Goal: Task Accomplishment & Management: Complete application form

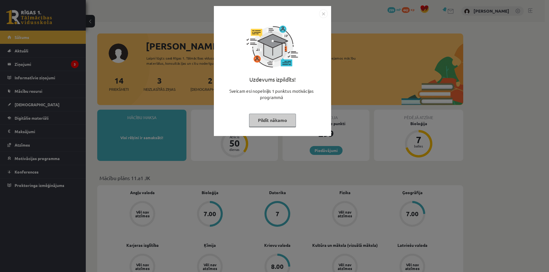
click at [257, 118] on button "Pildīt nākamo" at bounding box center [272, 119] width 47 height 13
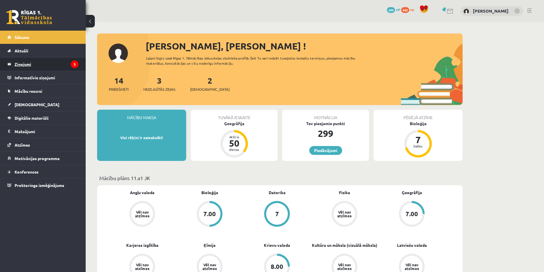
click at [44, 64] on legend "Ziņojumi 3" at bounding box center [47, 63] width 64 height 13
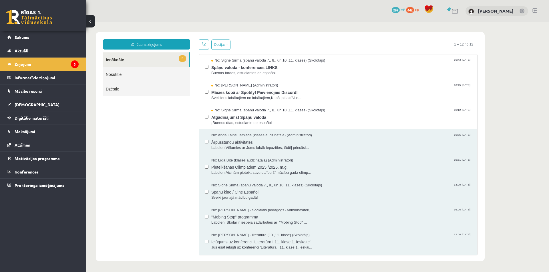
click at [173, 61] on link "3 Ienākošie" at bounding box center [146, 59] width 86 height 15
click at [206, 120] on div at bounding box center [207, 116] width 4 height 18
click at [227, 44] on button "Opcijas" at bounding box center [220, 44] width 19 height 10
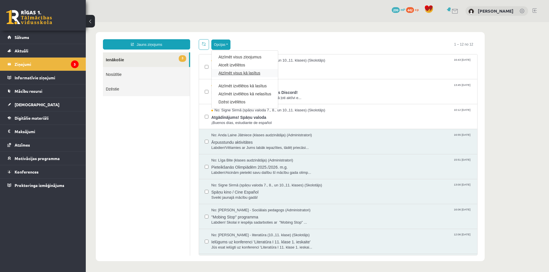
click at [242, 73] on link "Atzīmēt visus kā lasītus" at bounding box center [244, 73] width 53 height 6
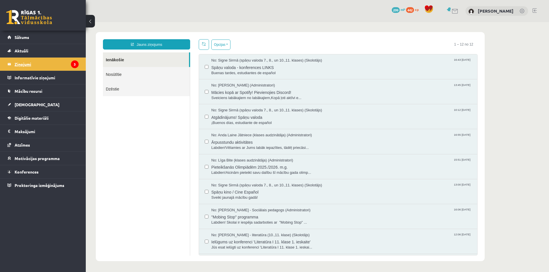
click at [40, 65] on legend "Ziņojumi 3" at bounding box center [47, 63] width 64 height 13
click at [30, 37] on link "Sākums" at bounding box center [42, 37] width 71 height 13
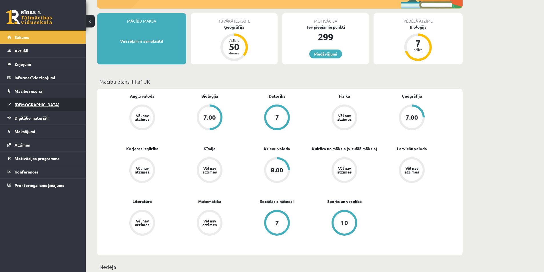
scroll to position [93, 0]
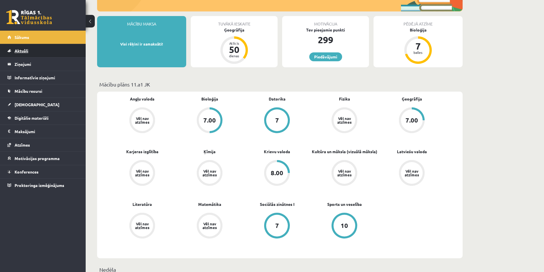
click at [23, 50] on span "Aktuāli" at bounding box center [22, 50] width 14 height 5
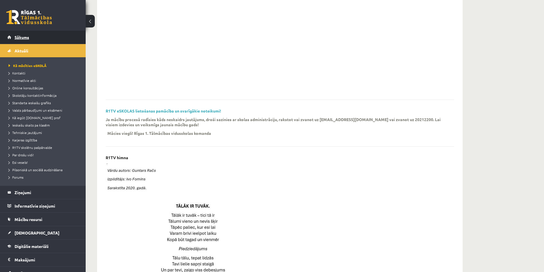
click at [26, 33] on link "Sākums" at bounding box center [42, 37] width 71 height 13
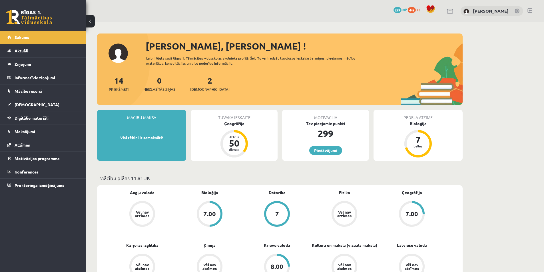
click at [201, 85] on div "2 Ieskaites" at bounding box center [209, 83] width 39 height 18
click at [202, 88] on span "[DEMOGRAPHIC_DATA]" at bounding box center [209, 89] width 39 height 6
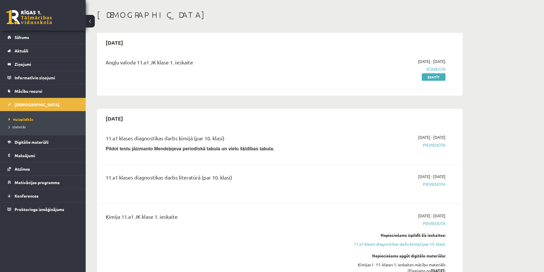
scroll to position [37, 0]
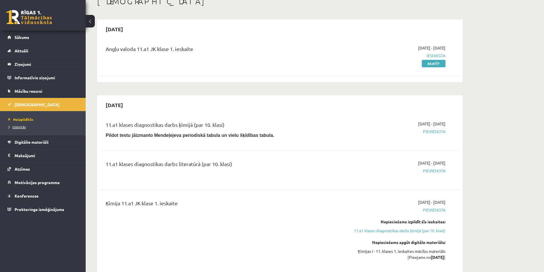
click at [21, 128] on span "Izlabotās" at bounding box center [17, 126] width 17 height 5
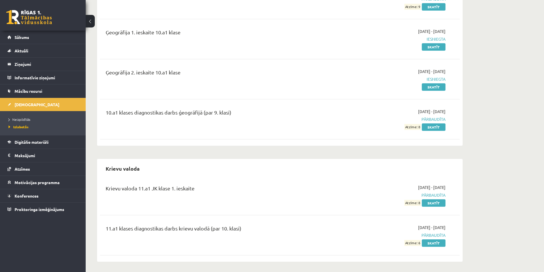
scroll to position [250, 0]
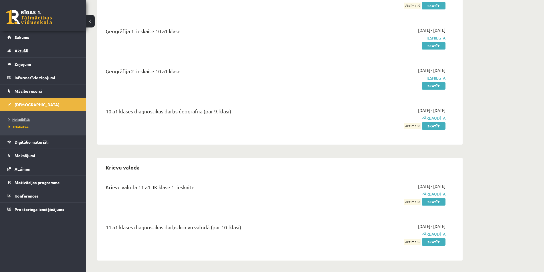
click at [25, 121] on span "Neizpildītās" at bounding box center [20, 119] width 22 height 5
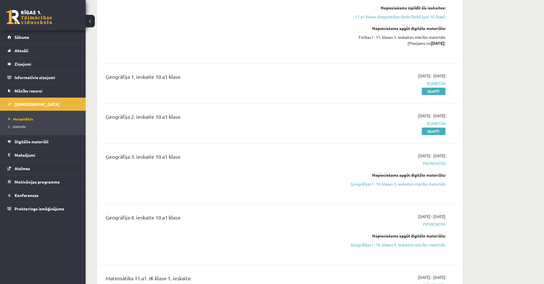
scroll to position [918, 0]
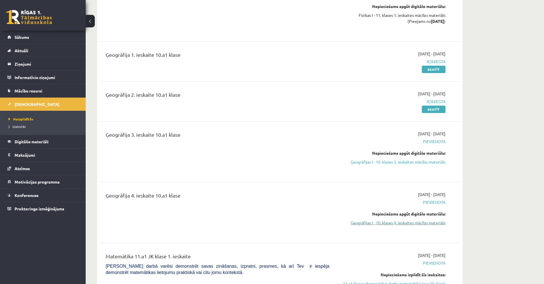
click at [392, 224] on link "Ģeogrāfijas I - 10. klases 4. ieskaites mācību materiāls" at bounding box center [392, 223] width 108 height 6
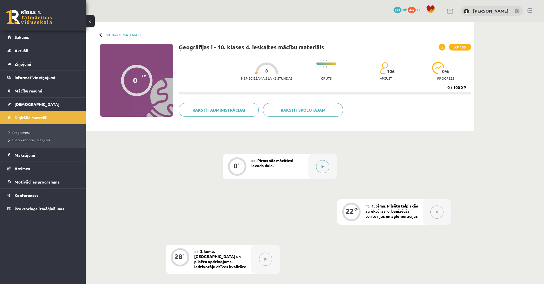
click at [327, 167] on button at bounding box center [322, 166] width 13 height 13
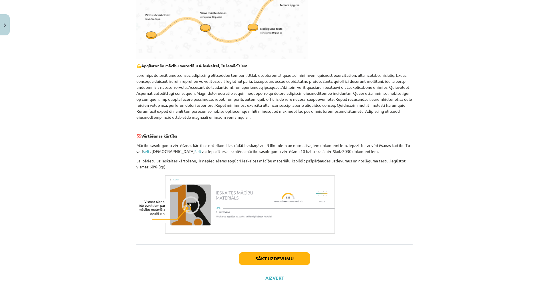
scroll to position [218, 0]
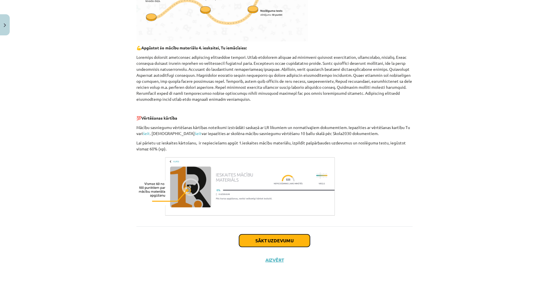
click at [290, 243] on button "Sākt uzdevumu" at bounding box center [274, 241] width 71 height 13
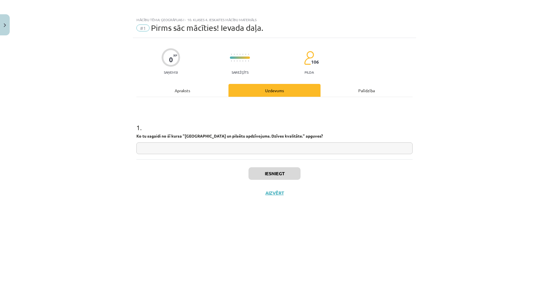
scroll to position [0, 0]
click at [257, 151] on input "text" at bounding box center [274, 149] width 276 height 12
type input "**********"
click at [288, 171] on button "Iesniegt" at bounding box center [274, 173] width 52 height 13
click at [287, 196] on button "Nākamā nodarbība" at bounding box center [274, 196] width 56 height 13
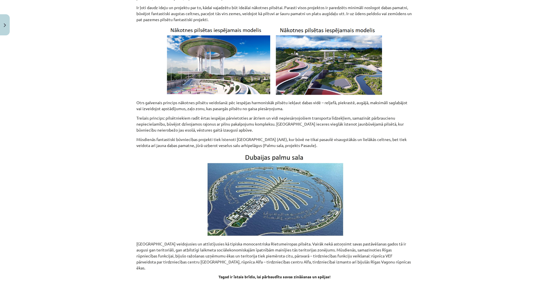
scroll to position [1658, 0]
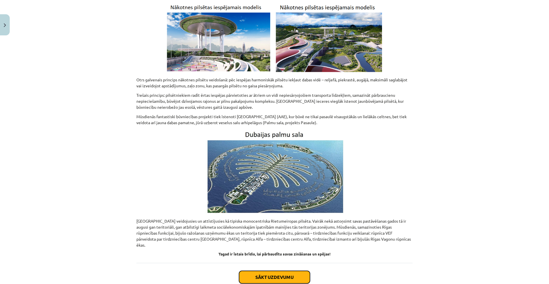
click at [259, 271] on button "Sākt uzdevumu" at bounding box center [274, 277] width 71 height 13
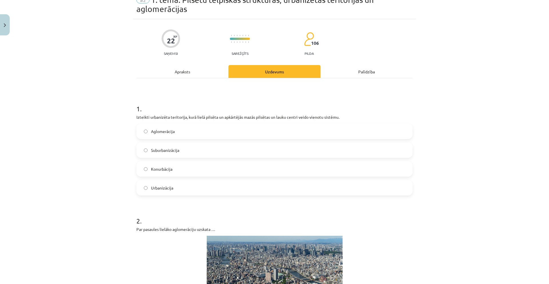
scroll to position [14, 0]
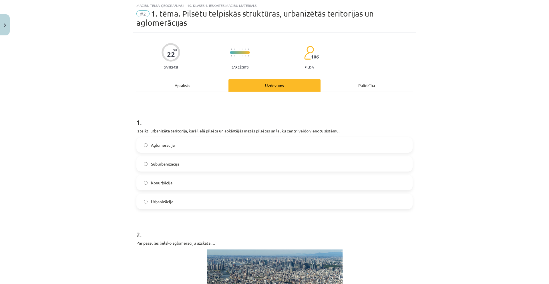
click at [228, 157] on label "Suburbanizācija" at bounding box center [274, 164] width 275 height 14
click at [147, 141] on label "Aglomerācija" at bounding box center [274, 145] width 275 height 14
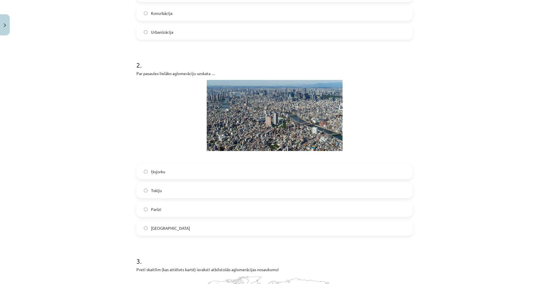
scroll to position [192, 0]
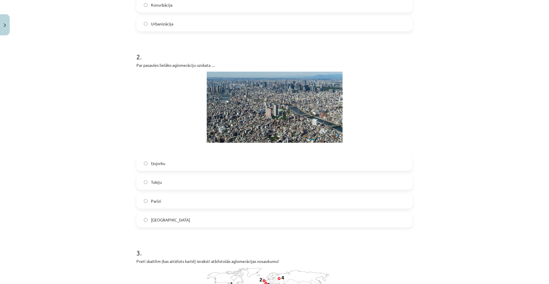
click at [289, 183] on label "Tokiju" at bounding box center [274, 182] width 275 height 14
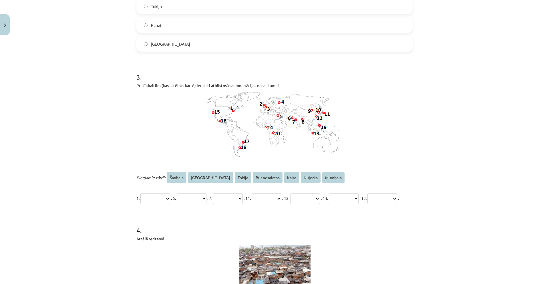
scroll to position [375, 0]
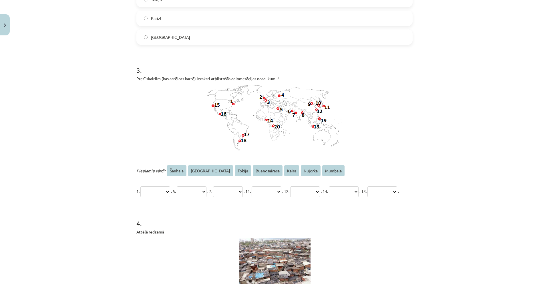
click at [168, 190] on select "**********" at bounding box center [155, 192] width 30 height 11
select select "*******"
click at [278, 109] on img at bounding box center [274, 118] width 135 height 66
click at [191, 194] on select "**********" at bounding box center [192, 192] width 30 height 11
select select "*****"
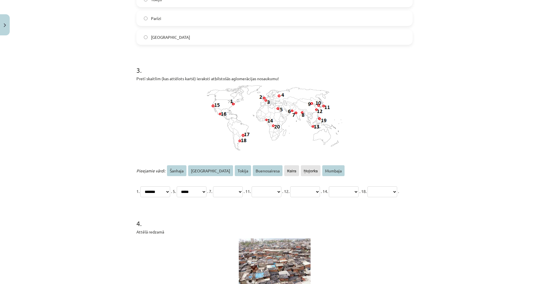
click at [239, 191] on select "**********" at bounding box center [228, 192] width 30 height 11
select select "*******"
click at [281, 193] on select "**********" at bounding box center [267, 192] width 30 height 11
select select "******"
click at [320, 188] on select "**********" at bounding box center [305, 192] width 30 height 11
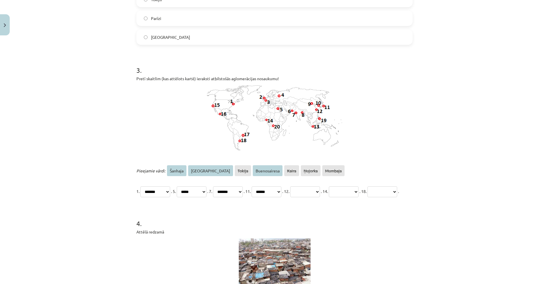
select select "*******"
click at [358, 192] on select "**********" at bounding box center [344, 192] width 30 height 11
select select "******"
click at [367, 197] on select "**********" at bounding box center [382, 192] width 30 height 11
select select "**********"
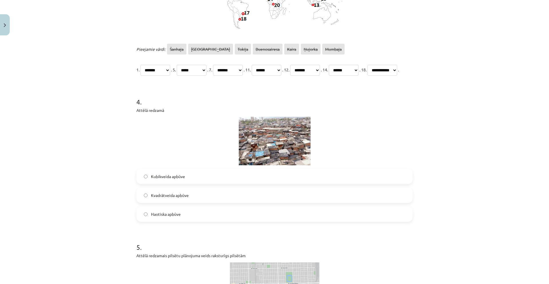
scroll to position [500, 0]
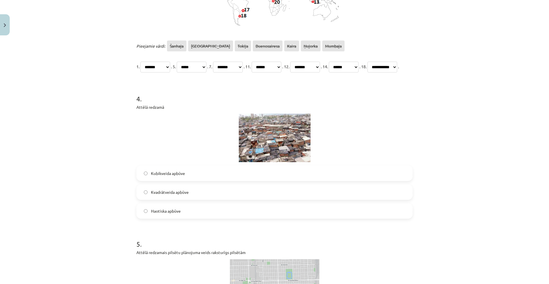
click at [177, 214] on span "Haotiska apbūve" at bounding box center [166, 211] width 30 height 6
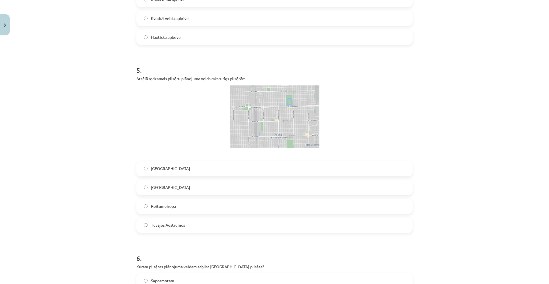
scroll to position [685, 0]
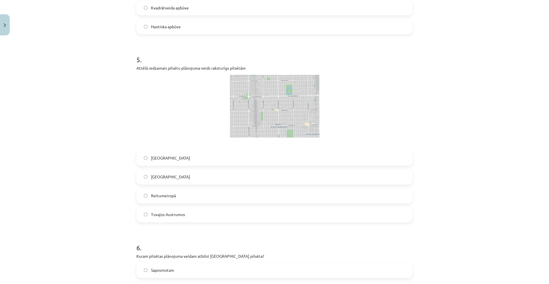
click at [149, 165] on label "ASV" at bounding box center [274, 158] width 275 height 14
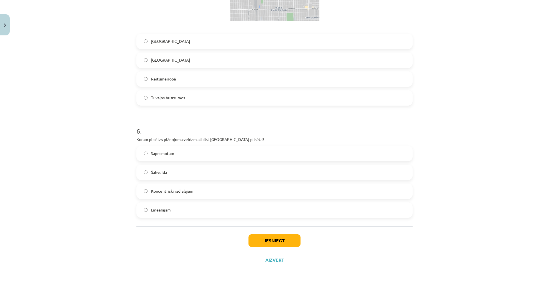
scroll to position [812, 0]
click at [284, 217] on label "Lineārajam" at bounding box center [274, 210] width 275 height 14
click at [269, 247] on button "Iesniegt" at bounding box center [274, 241] width 52 height 13
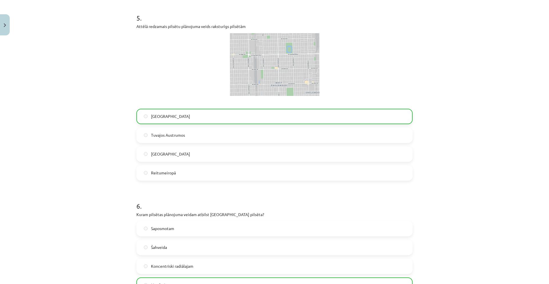
scroll to position [833, 0]
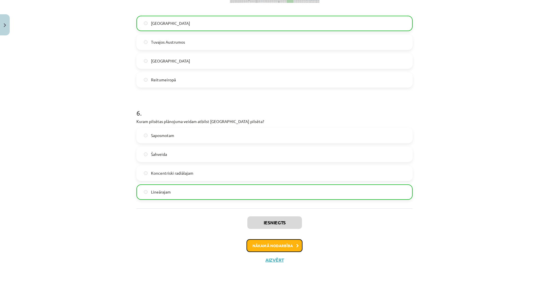
click at [284, 245] on button "Nākamā nodarbība" at bounding box center [274, 245] width 56 height 13
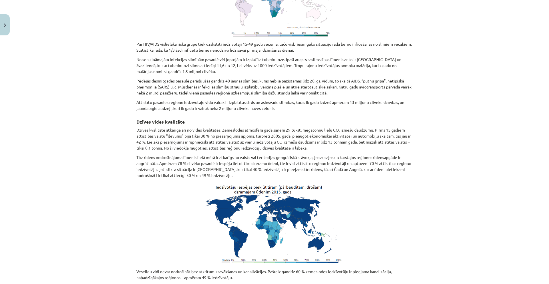
scroll to position [2251, 0]
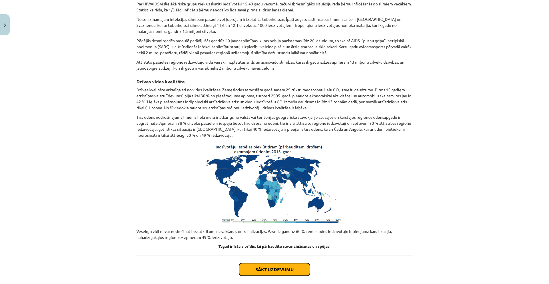
click at [287, 264] on button "Sākt uzdevumu" at bounding box center [274, 270] width 71 height 13
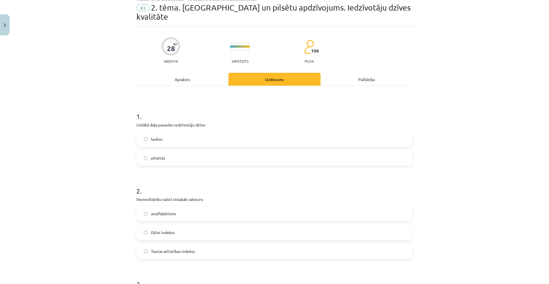
scroll to position [14, 0]
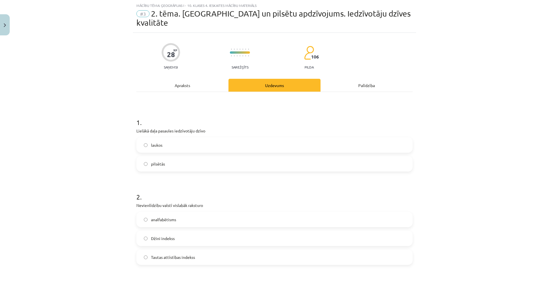
click at [182, 157] on label "pilsētās" at bounding box center [274, 164] width 275 height 14
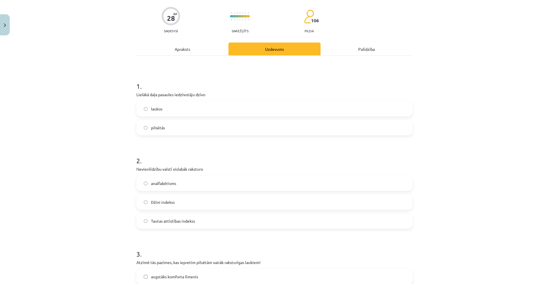
scroll to position [171, 0]
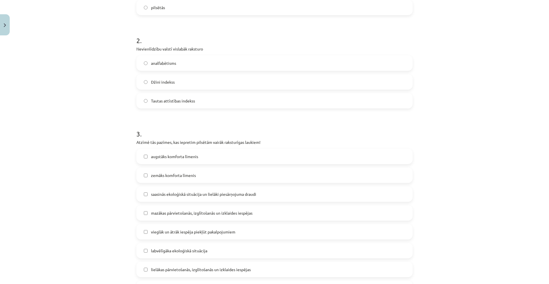
click at [160, 94] on label "Tautas attīstības indekss" at bounding box center [274, 101] width 275 height 14
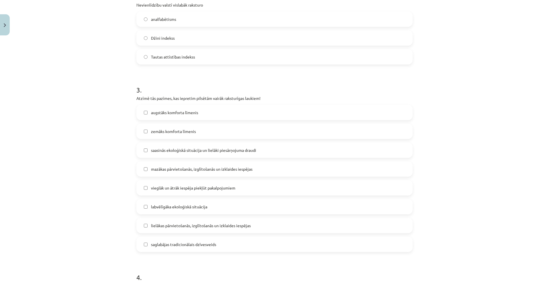
scroll to position [216, 0]
click at [272, 30] on label "Džini indekss" at bounding box center [274, 37] width 275 height 14
click at [187, 127] on span "zemāks komforta līmenis" at bounding box center [173, 130] width 45 height 6
click at [192, 162] on label "mazākas pārvietošanās, izglītošanās un izklaides iespējas" at bounding box center [274, 168] width 275 height 14
click at [199, 203] on span "labvēlīgāka ekoloģiskā situācija" at bounding box center [179, 206] width 56 height 6
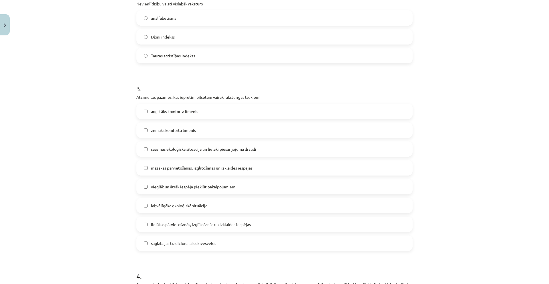
click at [241, 236] on label "saglabājas tradicionālais dzīvesveids" at bounding box center [274, 243] width 275 height 14
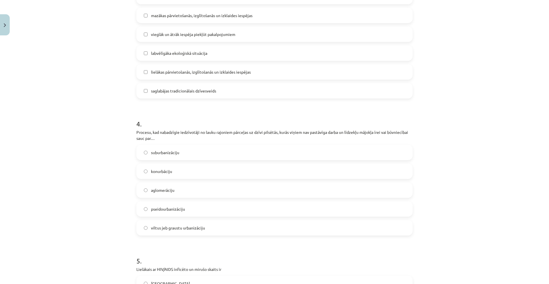
scroll to position [369, 0]
click at [239, 221] on label "viltus jeb graustu urbanizāciju" at bounding box center [274, 228] width 275 height 14
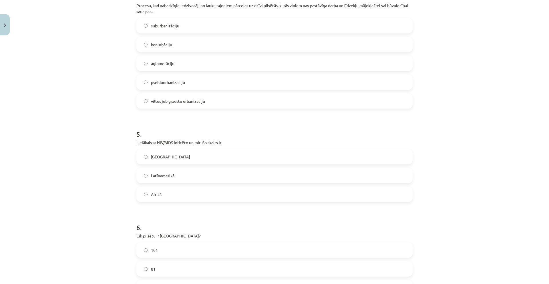
scroll to position [498, 0]
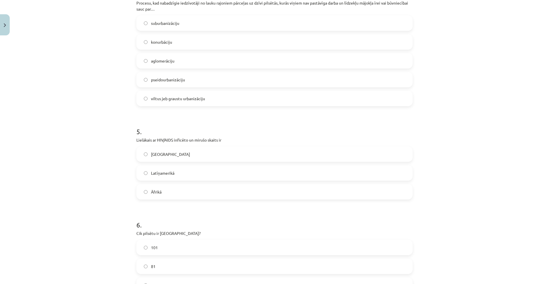
drag, startPoint x: 208, startPoint y: 183, endPoint x: 217, endPoint y: 181, distance: 9.5
click at [209, 185] on label "Āfrikā" at bounding box center [274, 192] width 275 height 14
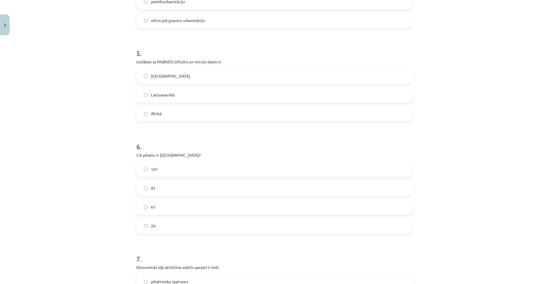
scroll to position [577, 0]
click at [146, 181] on label "81" at bounding box center [274, 188] width 275 height 14
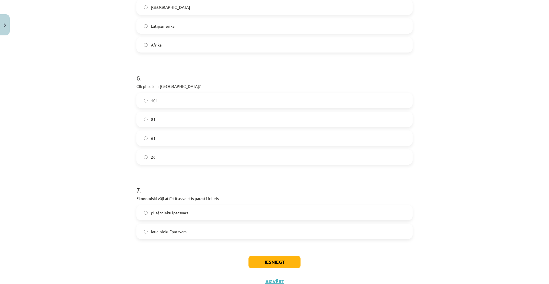
scroll to position [649, 0]
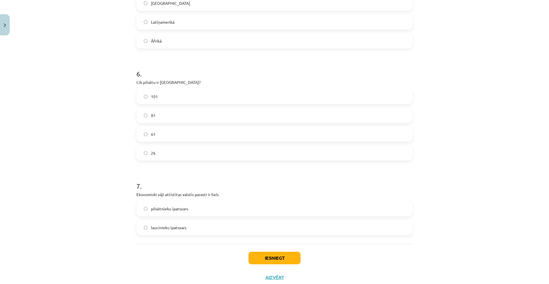
click at [189, 221] on label "laucinieku īpatsvars" at bounding box center [274, 228] width 275 height 14
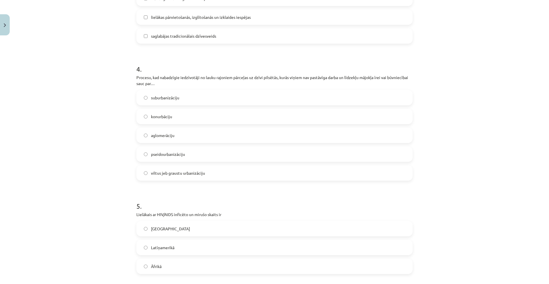
scroll to position [415, 0]
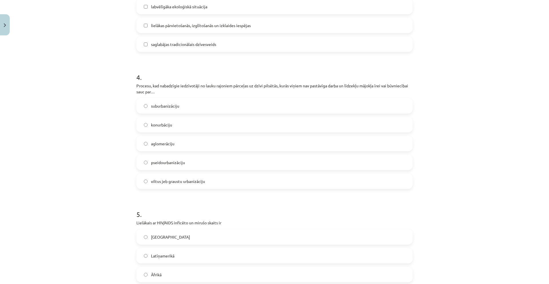
click at [172, 160] on span "pseidourbanizāciju" at bounding box center [168, 163] width 34 height 6
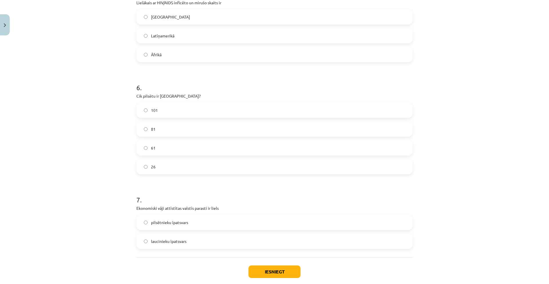
scroll to position [658, 0]
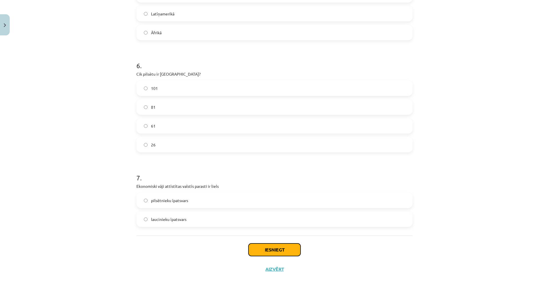
click at [291, 244] on button "Iesniegt" at bounding box center [274, 250] width 52 height 13
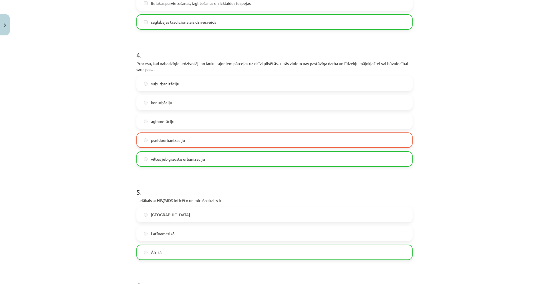
scroll to position [430, 0]
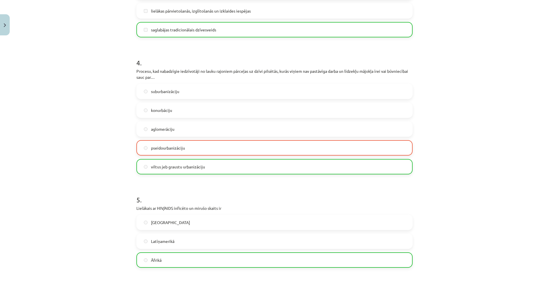
click at [173, 163] on label "viltus jeb graustu urbanizāciju" at bounding box center [274, 167] width 275 height 14
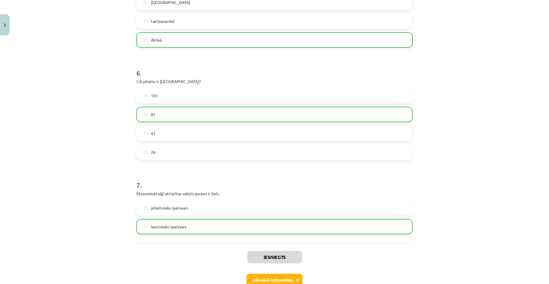
scroll to position [676, 0]
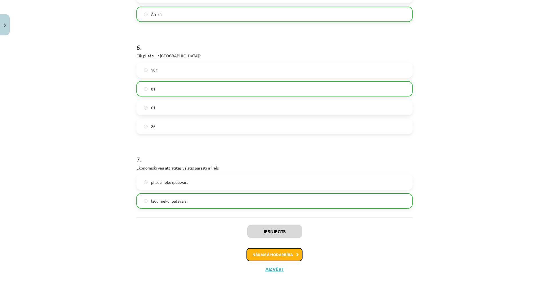
click at [270, 251] on button "Nākamā nodarbība" at bounding box center [274, 254] width 56 height 13
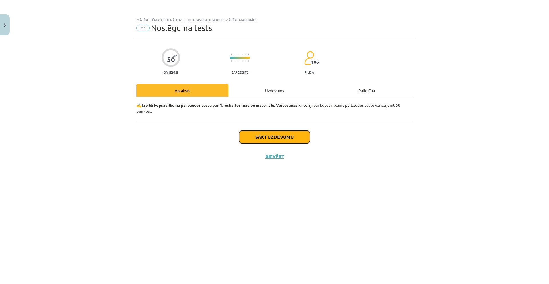
click at [253, 135] on button "Sākt uzdevumu" at bounding box center [274, 137] width 71 height 13
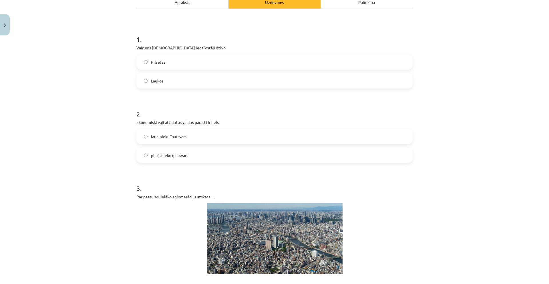
scroll to position [87, 0]
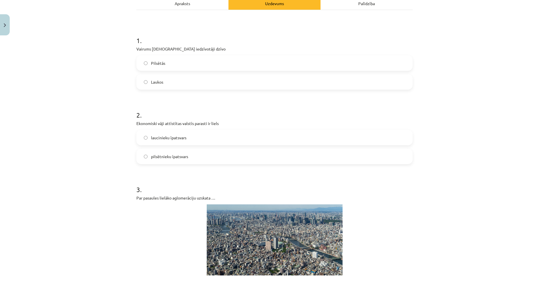
click at [215, 67] on label "Pilsētās" at bounding box center [274, 63] width 275 height 14
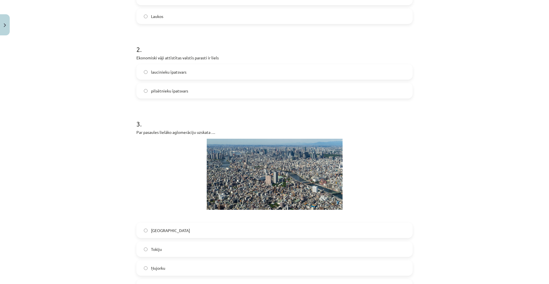
scroll to position [155, 0]
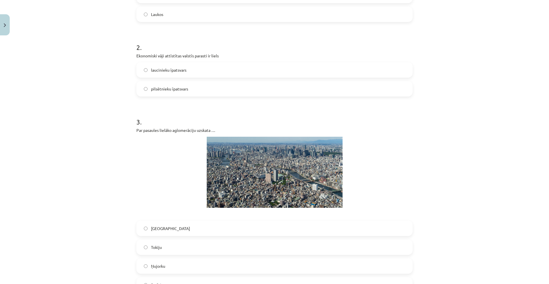
drag, startPoint x: 219, startPoint y: 75, endPoint x: 219, endPoint y: 73, distance: 2.9
click at [219, 74] on label "laucinieku īpatsvars" at bounding box center [274, 70] width 275 height 14
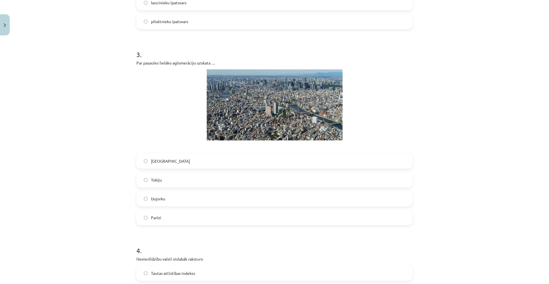
scroll to position [231, 0]
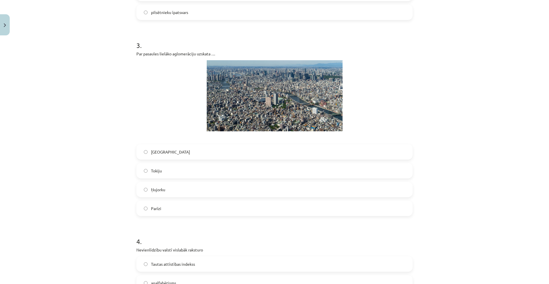
click at [157, 169] on span "Tokiju" at bounding box center [156, 171] width 11 height 6
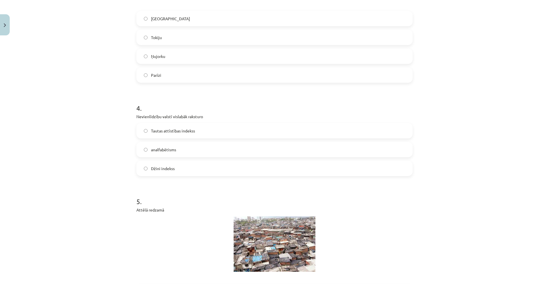
scroll to position [370, 0]
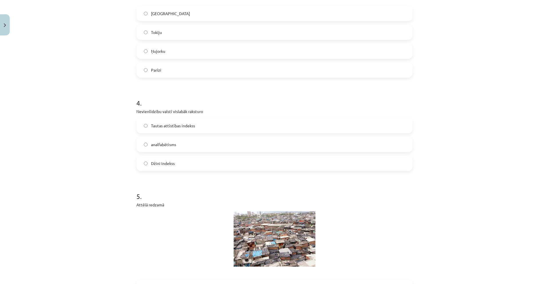
click at [174, 165] on label "Džini indekss" at bounding box center [274, 163] width 275 height 14
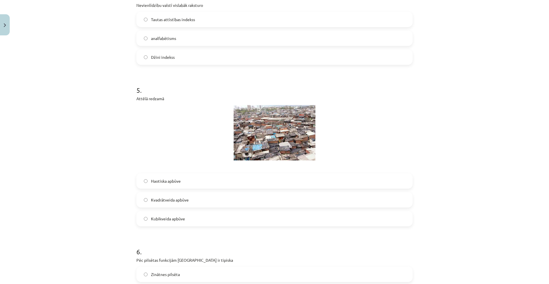
scroll to position [486, 0]
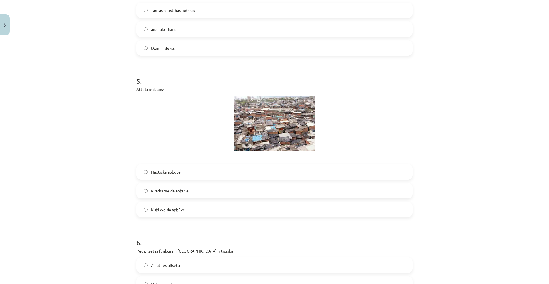
click at [185, 176] on label "Haotiska apbūve" at bounding box center [274, 172] width 275 height 14
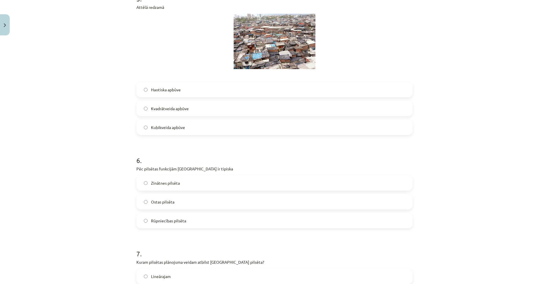
scroll to position [569, 0]
click at [190, 209] on div "Zinātnes pilsēta Ostas pilsēta Rūpniecības pilsēta" at bounding box center [274, 201] width 276 height 53
click at [192, 205] on label "Ostas pilsēta" at bounding box center [274, 201] width 275 height 14
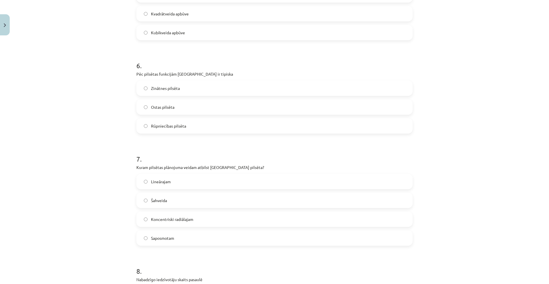
click at [326, 177] on label "Lineārajam" at bounding box center [274, 182] width 275 height 14
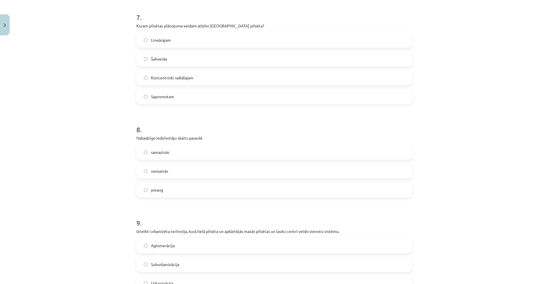
scroll to position [810, 0]
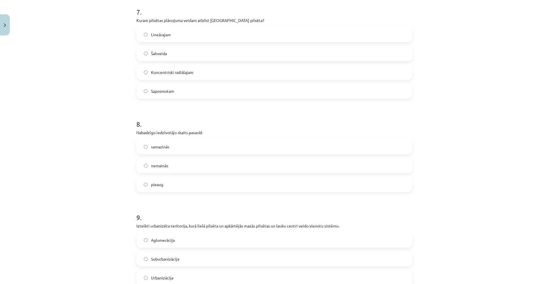
drag, startPoint x: 165, startPoint y: 17, endPoint x: 99, endPoint y: 24, distance: 67.3
click at [98, 21] on div "Mācību tēma: Ģeogrāfijas i - 10. klases 4. ieskaites mācību materiāls #4 Noslēg…" at bounding box center [274, 142] width 549 height 284
click at [187, 143] on label "samazinās" at bounding box center [274, 147] width 275 height 14
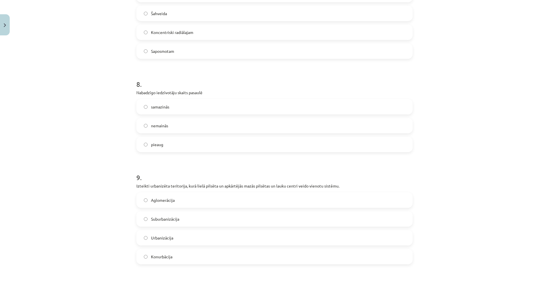
scroll to position [850, 0]
click at [231, 192] on div "9 . Izteikti urbanizēta teritorija, kurā lielā pilsēta un apkārtējās mazās pils…" at bounding box center [274, 214] width 276 height 101
click at [236, 202] on label "Aglomerācija" at bounding box center [274, 200] width 275 height 14
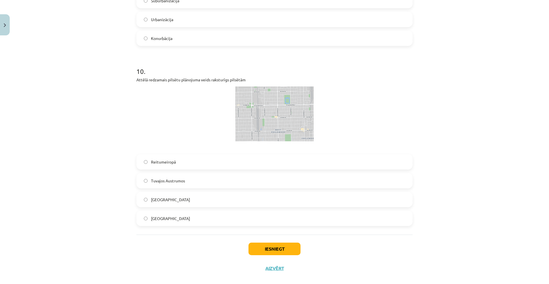
scroll to position [1069, 0]
click at [273, 198] on label "ASV" at bounding box center [274, 199] width 275 height 14
click at [275, 248] on button "Iesniegt" at bounding box center [274, 249] width 52 height 13
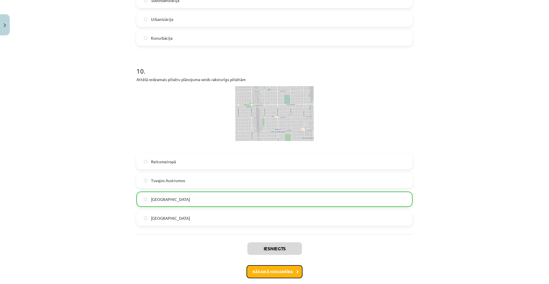
click at [278, 271] on button "Nākamā nodarbība" at bounding box center [274, 272] width 56 height 13
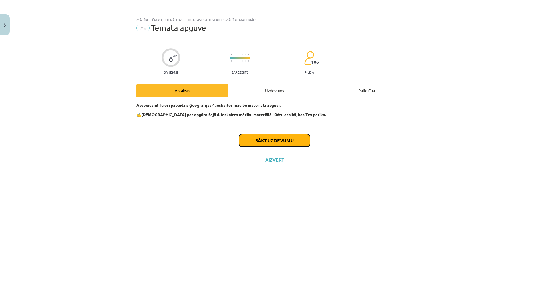
click at [258, 140] on button "Sākt uzdevumu" at bounding box center [274, 140] width 71 height 13
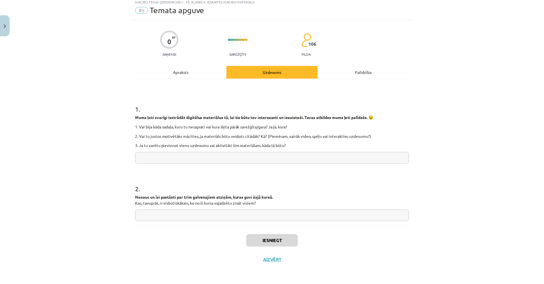
scroll to position [19, 0]
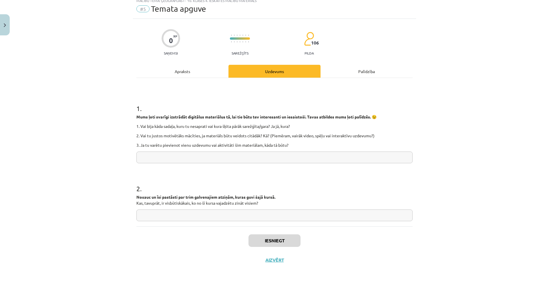
click at [257, 163] on input "text" at bounding box center [274, 158] width 276 height 12
type input "**********"
click at [173, 213] on input "text" at bounding box center [274, 216] width 276 height 12
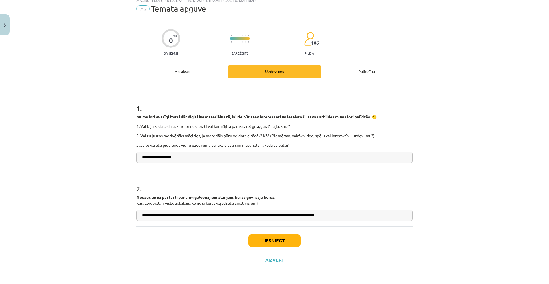
type input "**********"
click at [286, 242] on button "Iesniegt" at bounding box center [274, 241] width 52 height 13
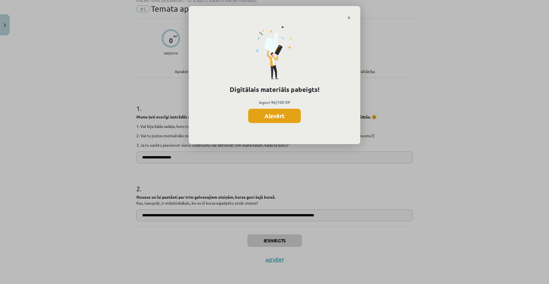
click at [270, 119] on button "Aizvērt" at bounding box center [274, 116] width 53 height 14
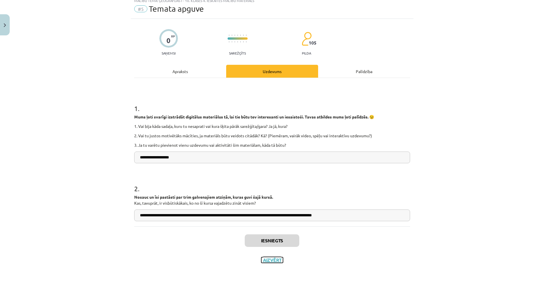
click at [270, 260] on button "Aizvērt" at bounding box center [273, 261] width 22 height 6
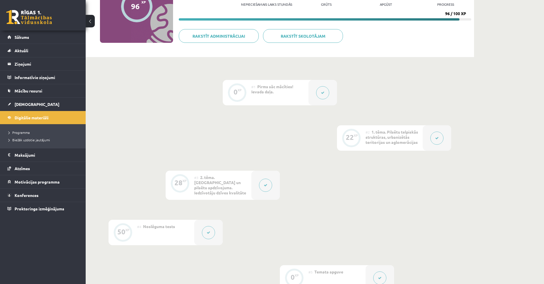
scroll to position [0, 0]
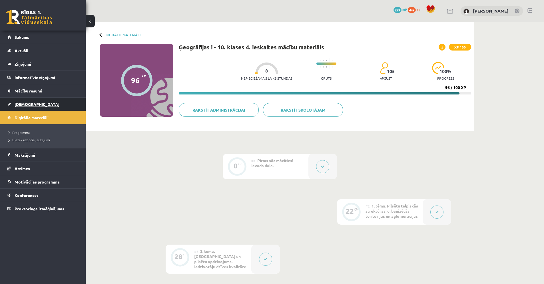
click at [20, 105] on span "[DEMOGRAPHIC_DATA]" at bounding box center [37, 104] width 45 height 5
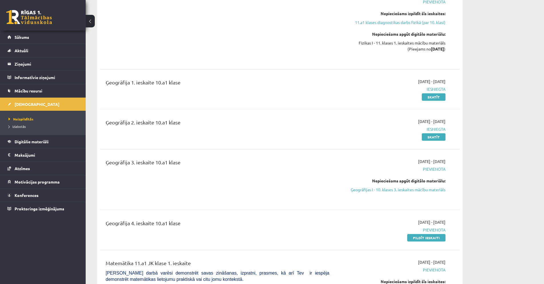
scroll to position [899, 0]
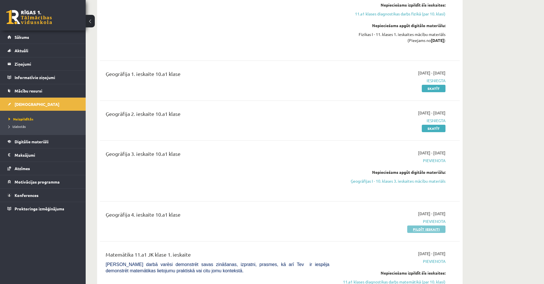
click at [417, 230] on link "Pildīt ieskaiti" at bounding box center [427, 229] width 38 height 7
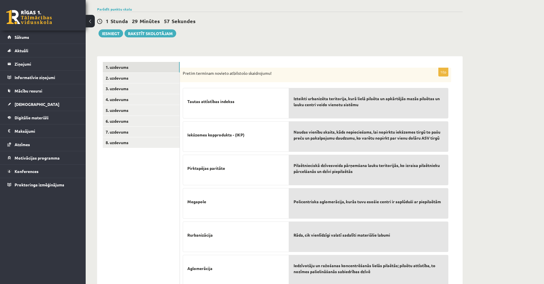
scroll to position [41, 0]
click at [114, 143] on link "8. uzdevums" at bounding box center [141, 142] width 77 height 11
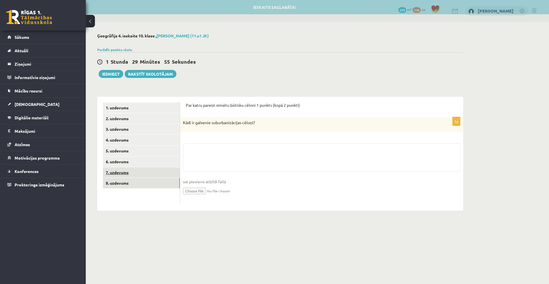
click at [119, 167] on link "7. uzdevums" at bounding box center [141, 172] width 77 height 11
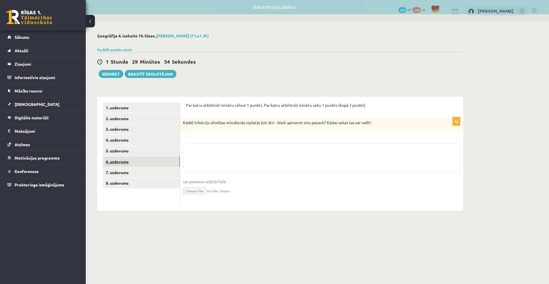
click at [120, 164] on link "6. uzdevums" at bounding box center [141, 162] width 77 height 11
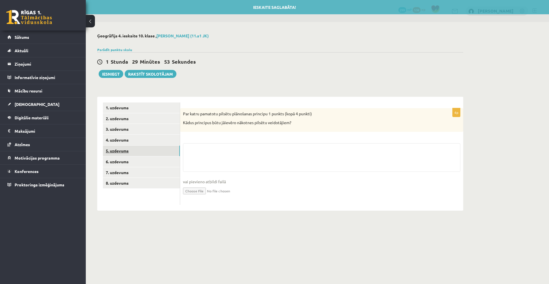
click at [119, 151] on link "5. uzdevums" at bounding box center [141, 151] width 77 height 11
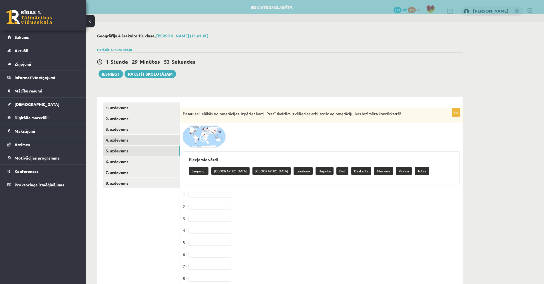
click at [118, 141] on link "4. uzdevums" at bounding box center [141, 140] width 77 height 11
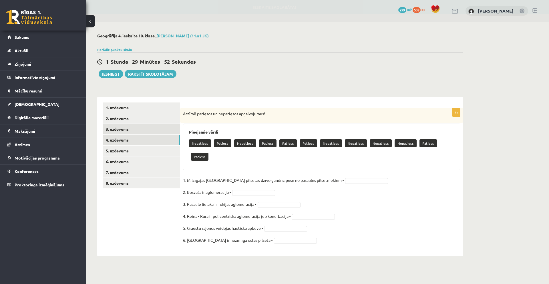
click at [119, 129] on link "3. uzdevums" at bounding box center [141, 129] width 77 height 11
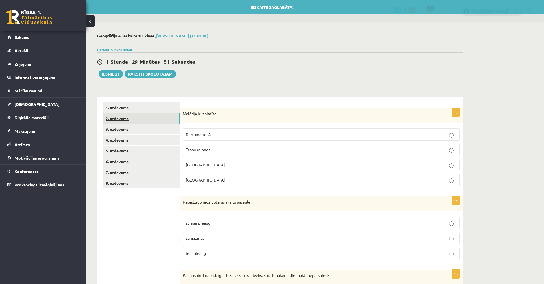
click at [119, 122] on link "2. uzdevums" at bounding box center [141, 118] width 77 height 11
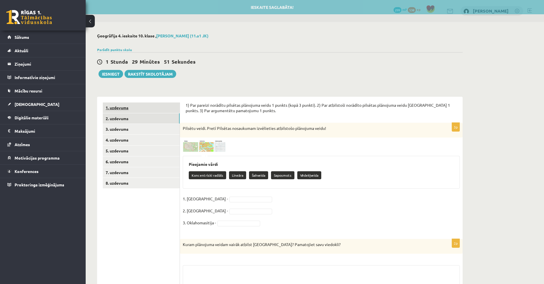
click at [118, 111] on link "1. uzdevums" at bounding box center [141, 108] width 77 height 11
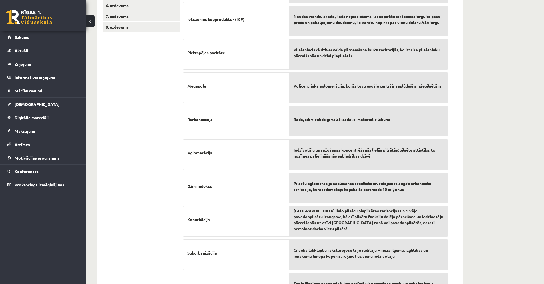
scroll to position [108, 0]
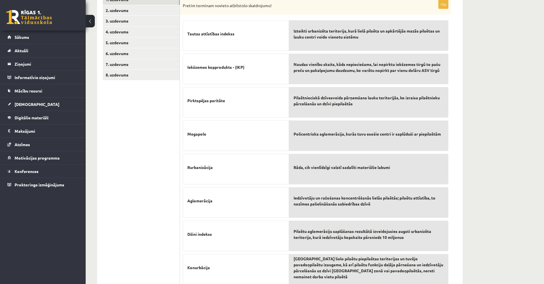
drag, startPoint x: 240, startPoint y: 177, endPoint x: 253, endPoint y: 174, distance: 13.4
click at [253, 174] on p "Rurbanizācija" at bounding box center [235, 168] width 97 height 18
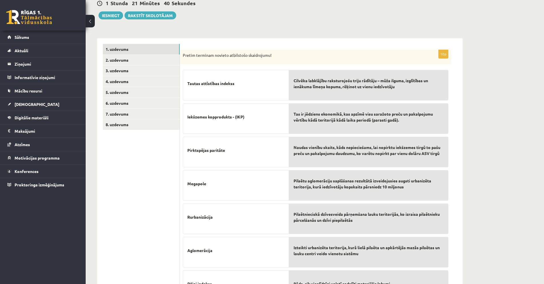
scroll to position [53, 0]
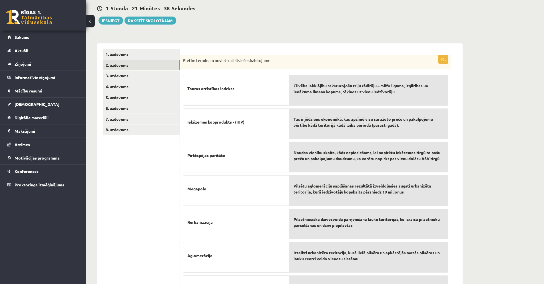
click at [130, 65] on link "2. uzdevums" at bounding box center [141, 65] width 77 height 11
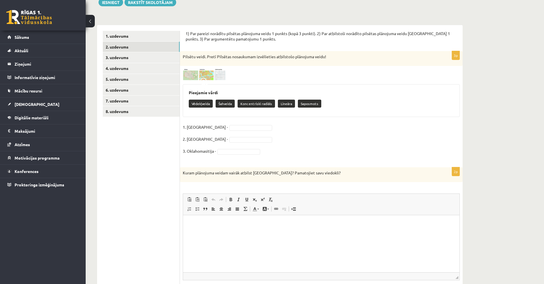
scroll to position [71, 0]
click at [192, 75] on img at bounding box center [204, 75] width 43 height 12
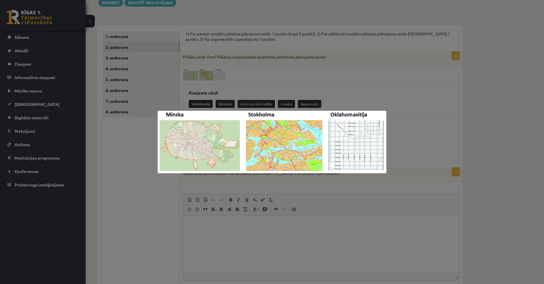
click at [392, 96] on div at bounding box center [272, 142] width 544 height 284
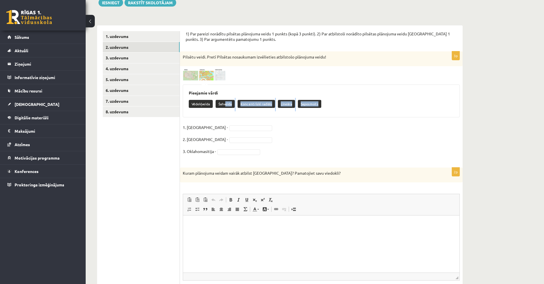
drag, startPoint x: 226, startPoint y: 106, endPoint x: 226, endPoint y: 114, distance: 8.3
click at [226, 114] on div "Pieejamie vārdi Vēdekļveida Šahveida Koncentriski radiāls Lineāra Saposmots" at bounding box center [321, 101] width 277 height 33
click at [244, 121] on div "3p Pilsētu veidi. Pretī Pilsētas nosaukumam izvēlieties atbilstošo plānojuma ve…" at bounding box center [321, 106] width 283 height 111
drag, startPoint x: 227, startPoint y: 105, endPoint x: 233, endPoint y: 123, distance: 18.8
click at [233, 123] on div "3p Pilsētu veidi. Pretī Pilsētas nosaukumam izvēlieties atbilstošo plānojuma ve…" at bounding box center [321, 106] width 283 height 111
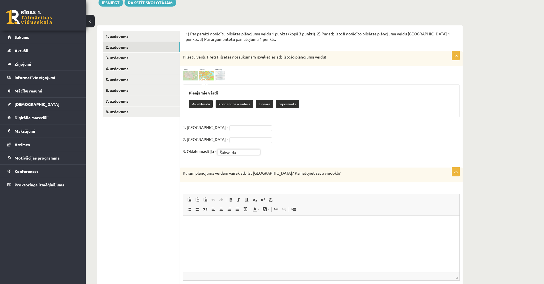
click at [207, 73] on img at bounding box center [204, 75] width 43 height 12
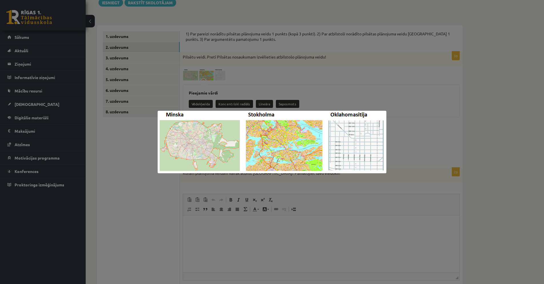
drag, startPoint x: 402, startPoint y: 92, endPoint x: 387, endPoint y: 93, distance: 15.2
click at [402, 92] on div at bounding box center [272, 142] width 544 height 284
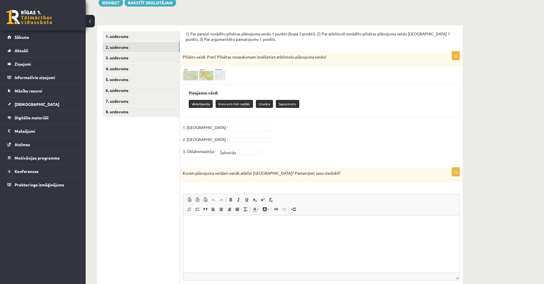
click at [191, 75] on img at bounding box center [204, 75] width 43 height 12
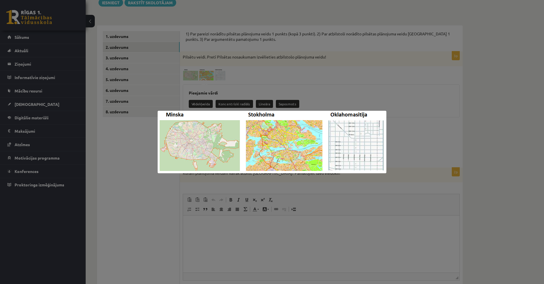
click at [320, 95] on div at bounding box center [272, 142] width 544 height 284
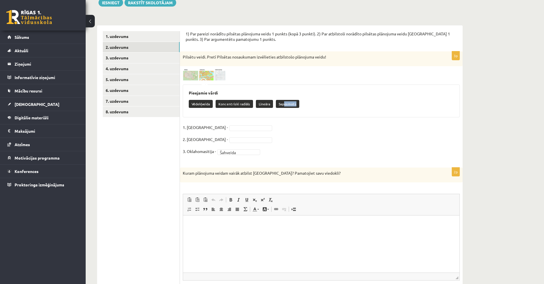
drag, startPoint x: 284, startPoint y: 106, endPoint x: 283, endPoint y: 110, distance: 4.4
click at [283, 110] on div "Vēdekļveida Koncentriski radiāls Lineāra Saposmots" at bounding box center [321, 104] width 265 height 13
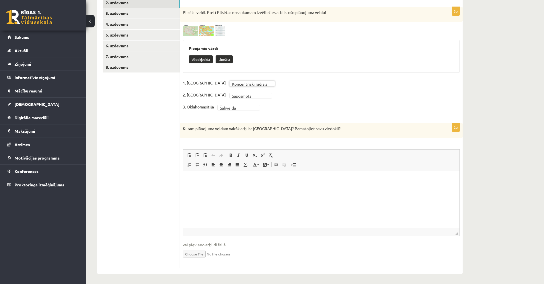
scroll to position [117, 0]
click at [212, 182] on p "Editor, wiswyg-editor-user-answer-47024806563260" at bounding box center [321, 179] width 265 height 6
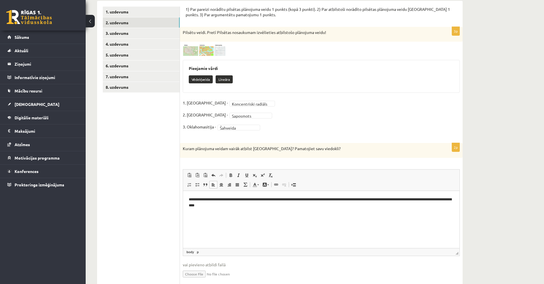
scroll to position [80, 0]
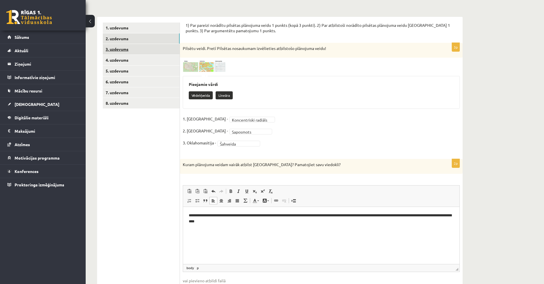
click at [122, 50] on link "3. uzdevums" at bounding box center [141, 49] width 77 height 11
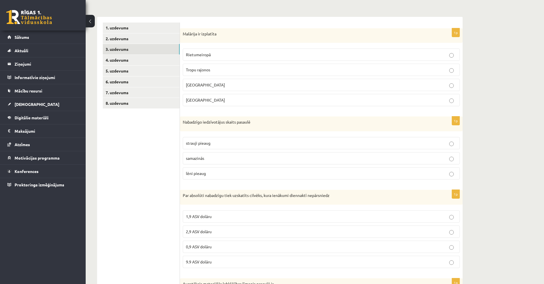
click at [204, 161] on p "samazinās" at bounding box center [321, 158] width 271 height 6
click at [215, 73] on p "Tropu rajonos" at bounding box center [321, 70] width 271 height 6
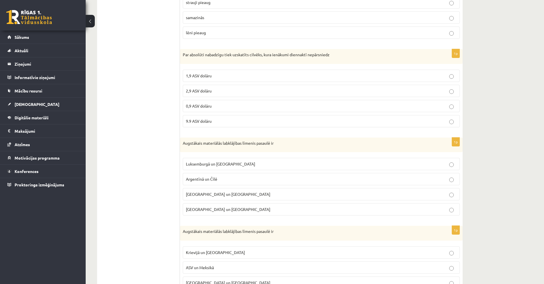
scroll to position [216, 0]
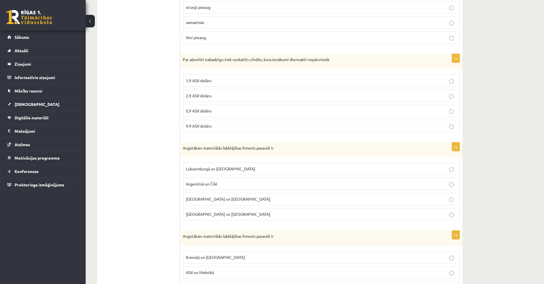
click at [223, 80] on p "1,9 ASV dolāru" at bounding box center [321, 81] width 271 height 6
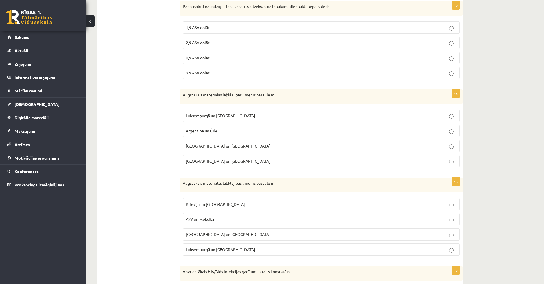
scroll to position [278, 0]
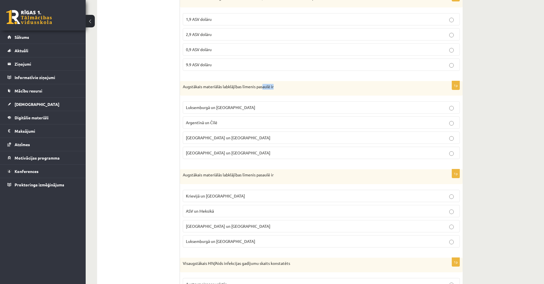
drag, startPoint x: 284, startPoint y: 89, endPoint x: 264, endPoint y: 89, distance: 20.6
click at [264, 89] on p "Augstākais materiālās labklājības līmenis pasaulē ir" at bounding box center [307, 87] width 249 height 6
click at [284, 89] on p "Augstākais materiālās labklājības līmenis pasaulē ir" at bounding box center [307, 87] width 249 height 6
drag, startPoint x: 276, startPoint y: 86, endPoint x: 240, endPoint y: 89, distance: 36.4
click at [240, 89] on p "Augstākais materiālās labklājības līmenis pasaulē ir" at bounding box center [307, 87] width 249 height 6
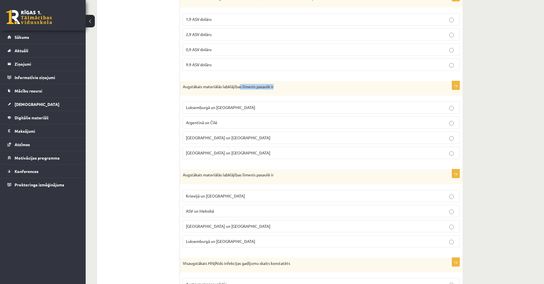
click at [246, 93] on div "Augstākais materiālās labklājības līmenis pasaulē ir" at bounding box center [321, 88] width 283 height 15
click at [234, 109] on p "Luksemburgā un [GEOGRAPHIC_DATA]" at bounding box center [321, 108] width 271 height 6
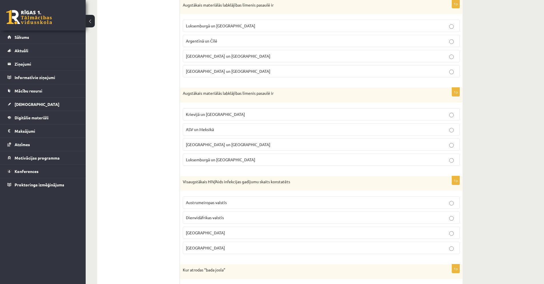
scroll to position [358, 0]
click at [228, 159] on span "Luksemburgā un [GEOGRAPHIC_DATA]" at bounding box center [220, 160] width 69 height 5
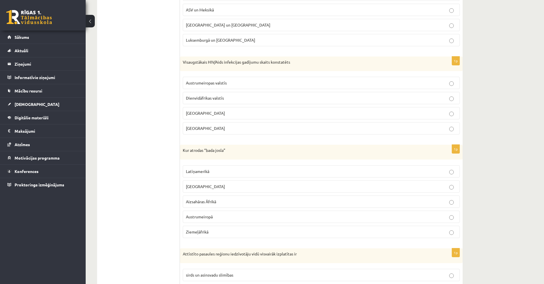
scroll to position [482, 0]
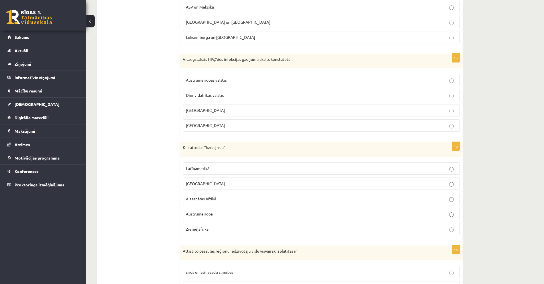
click at [207, 95] on span "Dienvidāfrikas valstīs" at bounding box center [205, 95] width 38 height 5
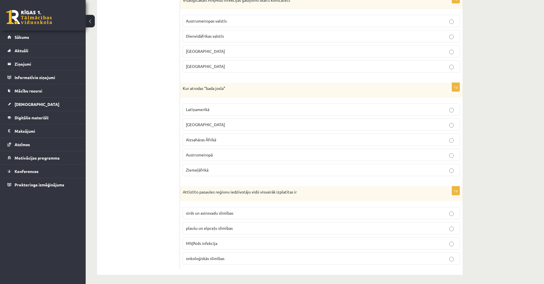
scroll to position [544, 0]
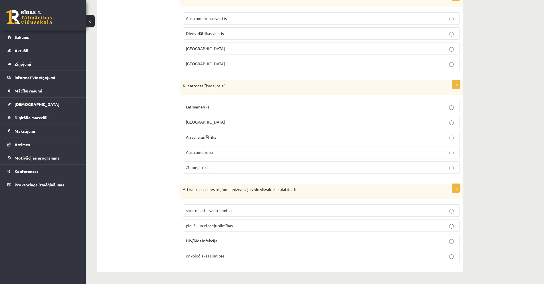
click at [215, 140] on label "Aizsahāras Āfrikā" at bounding box center [321, 137] width 277 height 12
click at [206, 211] on span "sirds un asinsvadu slimības" at bounding box center [209, 210] width 47 height 5
click at [392, 261] on label "onkoloģiskās slimības" at bounding box center [321, 256] width 277 height 12
click at [406, 215] on label "sirds un asinsvadu slimības" at bounding box center [321, 211] width 277 height 12
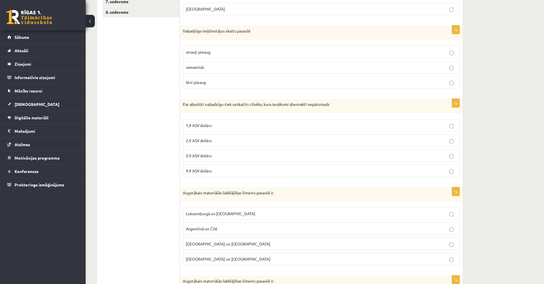
scroll to position [0, 0]
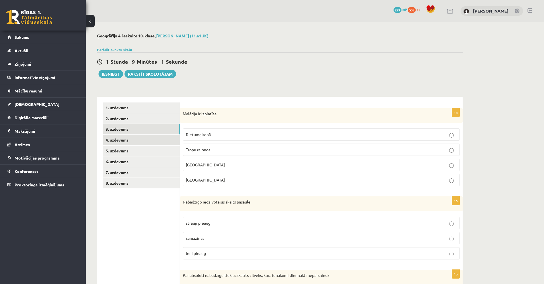
click at [115, 141] on link "4. uzdevums" at bounding box center [141, 140] width 77 height 11
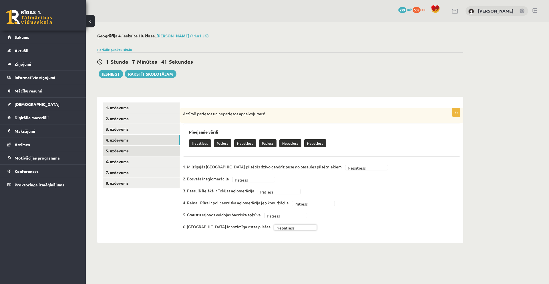
click at [126, 153] on link "5. uzdevums" at bounding box center [141, 151] width 77 height 11
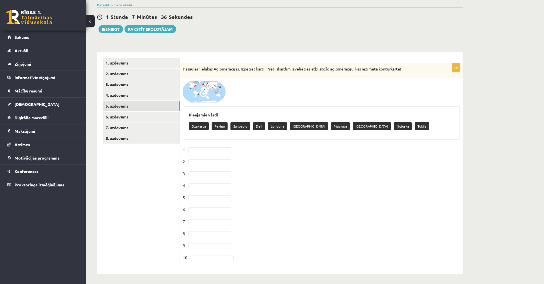
scroll to position [47, 0]
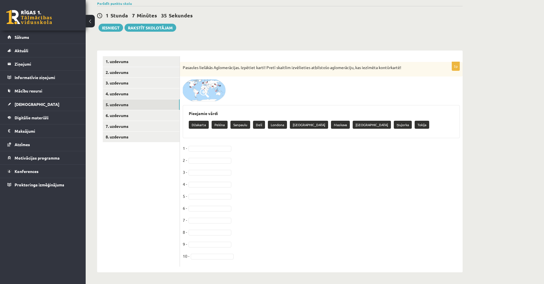
click at [209, 90] on img at bounding box center [204, 90] width 43 height 22
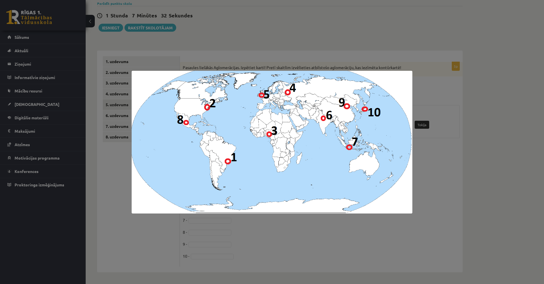
click at [294, 248] on div at bounding box center [272, 142] width 544 height 284
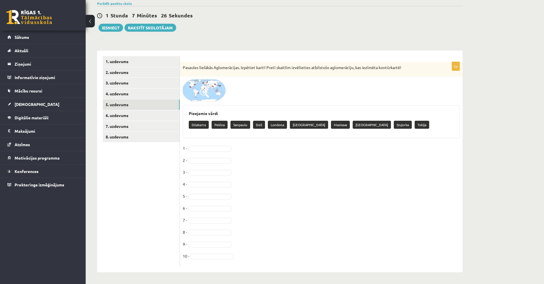
click at [206, 97] on span at bounding box center [204, 93] width 9 height 9
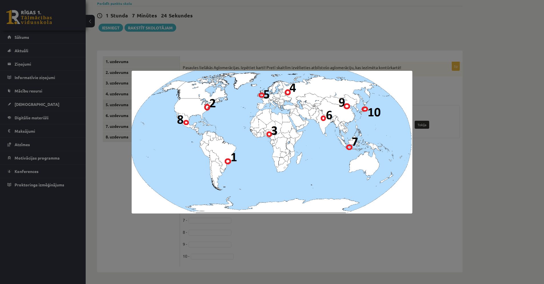
click at [270, 235] on div at bounding box center [272, 142] width 544 height 284
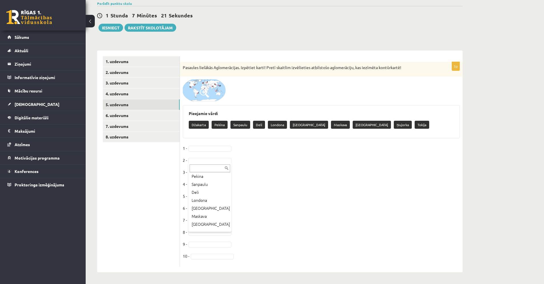
scroll to position [31, 0]
click at [204, 90] on span at bounding box center [204, 93] width 9 height 9
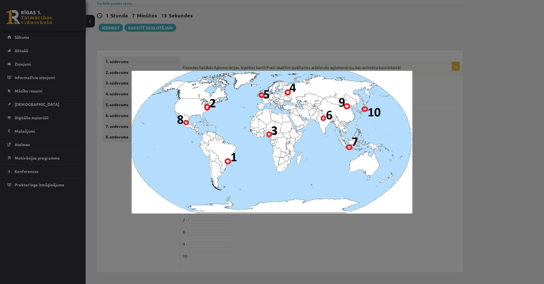
click at [284, 239] on div at bounding box center [272, 142] width 544 height 284
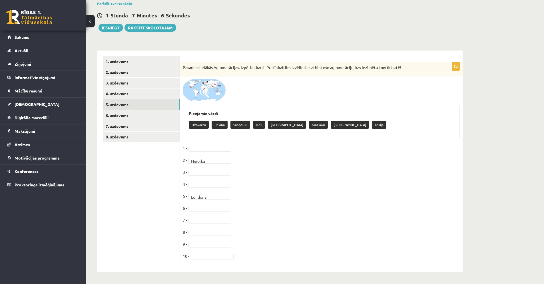
click at [214, 90] on img at bounding box center [204, 90] width 43 height 22
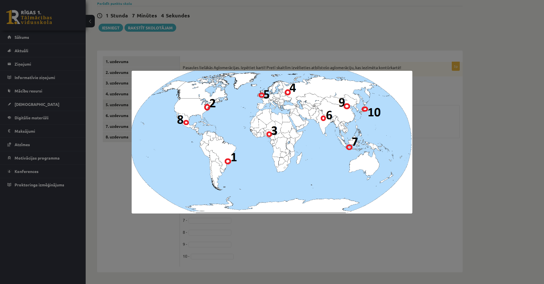
click at [268, 243] on div at bounding box center [272, 142] width 544 height 284
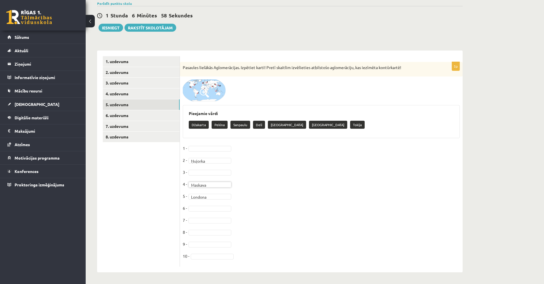
click at [215, 96] on img at bounding box center [204, 90] width 43 height 22
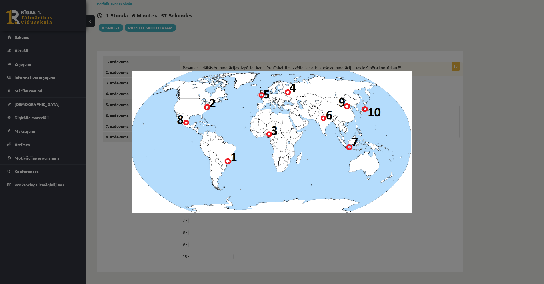
drag, startPoint x: 306, startPoint y: 238, endPoint x: 288, endPoint y: 234, distance: 19.1
click at [306, 239] on div at bounding box center [272, 142] width 544 height 284
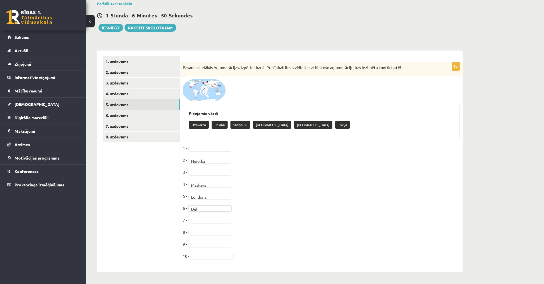
scroll to position [47, 0]
click at [200, 95] on span at bounding box center [204, 93] width 9 height 9
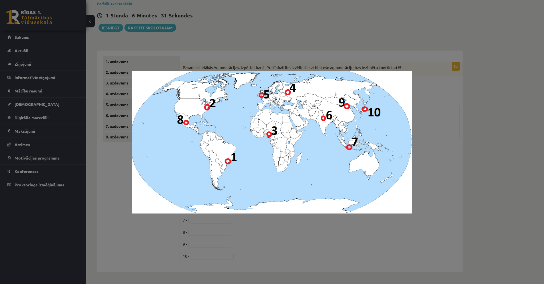
click at [344, 238] on div at bounding box center [272, 142] width 544 height 284
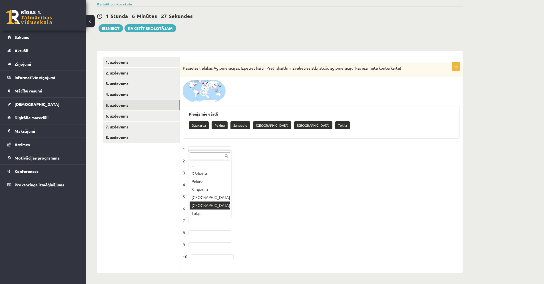
scroll to position [45, 0]
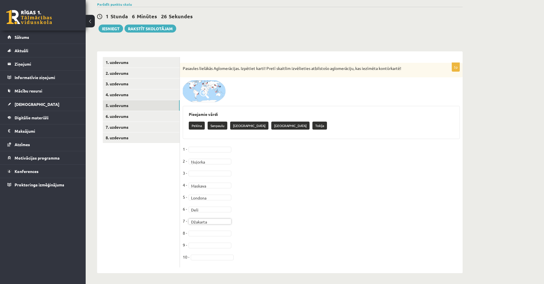
click at [206, 91] on span at bounding box center [204, 93] width 9 height 9
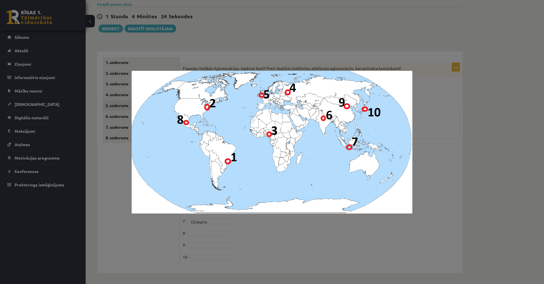
click at [340, 240] on div at bounding box center [272, 142] width 544 height 284
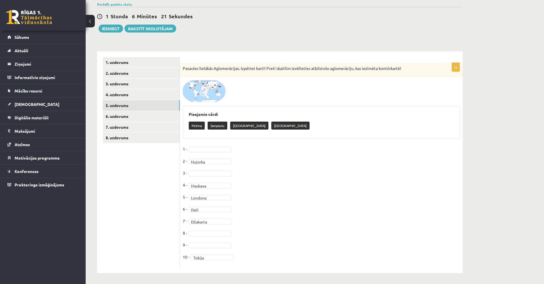
click at [214, 81] on img at bounding box center [204, 91] width 43 height 22
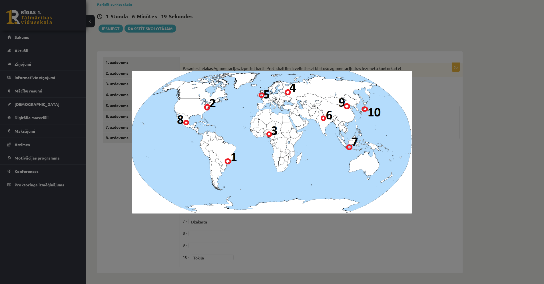
click at [331, 235] on div at bounding box center [272, 142] width 544 height 284
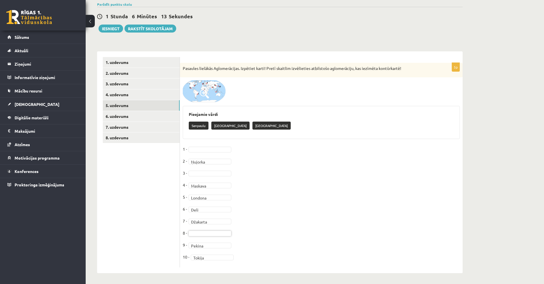
click at [211, 94] on img at bounding box center [204, 91] width 43 height 22
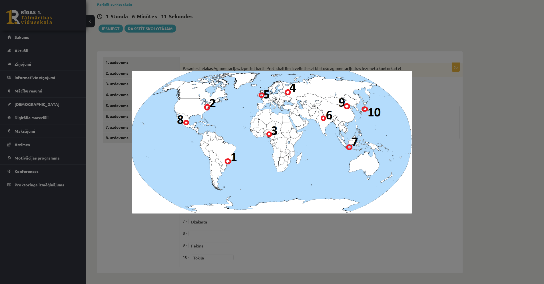
click at [289, 242] on div at bounding box center [272, 142] width 544 height 284
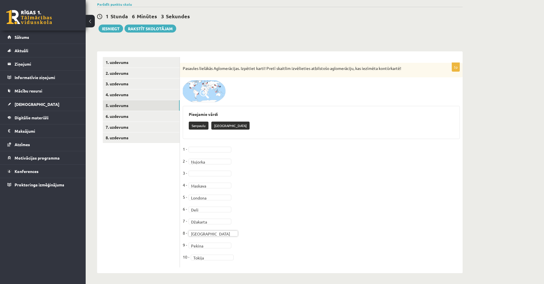
click at [209, 93] on img at bounding box center [204, 91] width 43 height 22
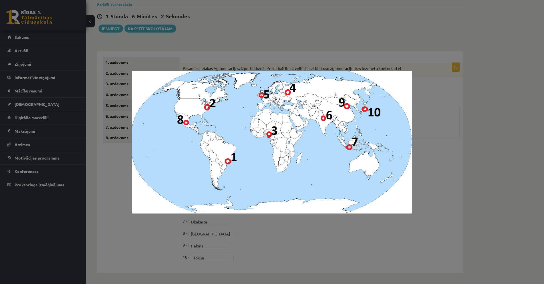
click at [322, 229] on div at bounding box center [272, 142] width 544 height 284
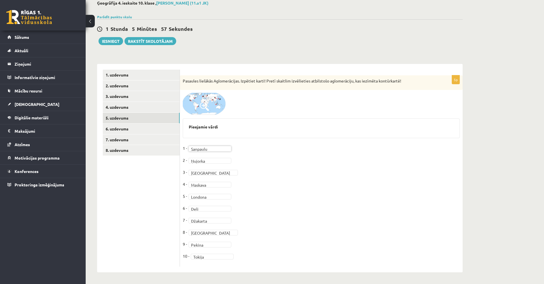
scroll to position [33, 0]
click at [116, 130] on link "6. uzdevums" at bounding box center [141, 129] width 77 height 11
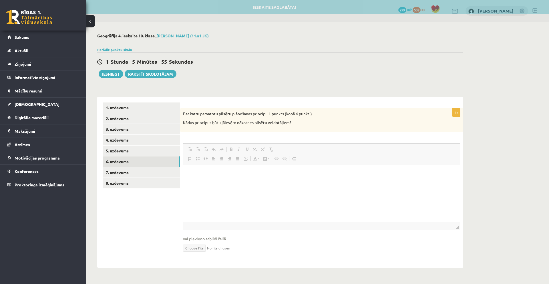
scroll to position [0, 0]
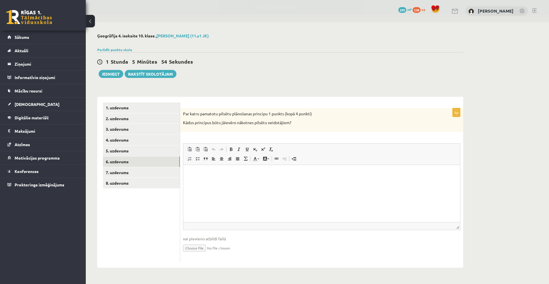
click at [238, 177] on html at bounding box center [321, 173] width 277 height 17
click at [208, 176] on html at bounding box center [321, 173] width 277 height 17
click at [209, 176] on p "Editor, wiswyg-editor-user-answer-47024827434800" at bounding box center [321, 174] width 265 height 6
click at [363, 174] on p "**********" at bounding box center [321, 174] width 265 height 6
click at [404, 182] on html "**********" at bounding box center [321, 173] width 277 height 17
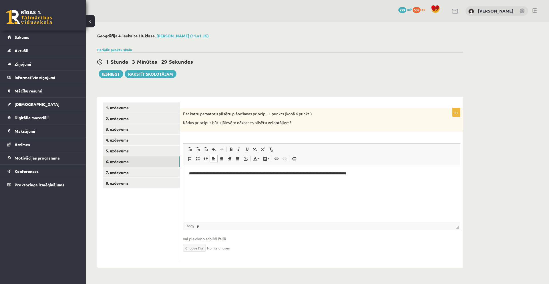
click at [189, 174] on p "**********" at bounding box center [321, 174] width 265 height 6
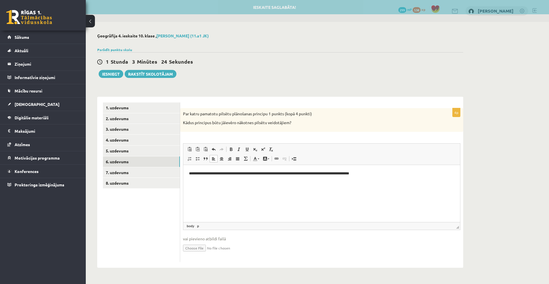
click at [394, 176] on p "**********" at bounding box center [321, 174] width 265 height 6
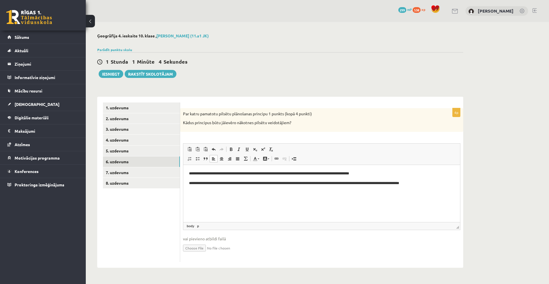
click at [376, 174] on p "**********" at bounding box center [321, 174] width 265 height 6
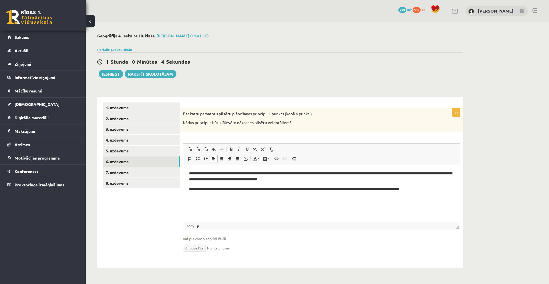
click at [441, 189] on p "**********" at bounding box center [321, 189] width 265 height 6
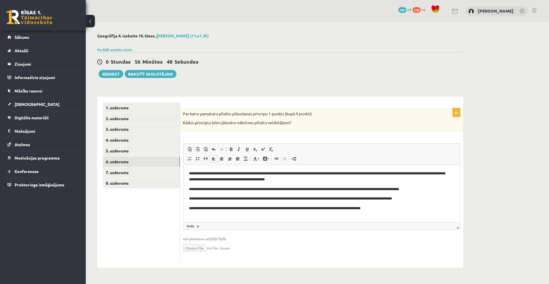
click at [310, 208] on p "**********" at bounding box center [319, 208] width 261 height 6
click at [119, 174] on link "7. uzdevums" at bounding box center [141, 172] width 77 height 11
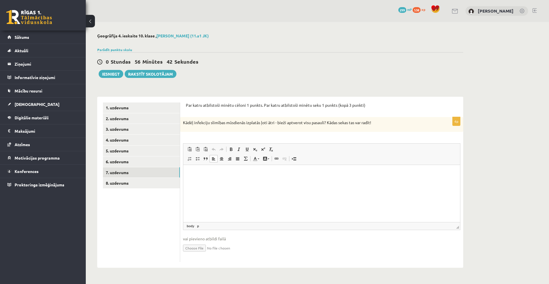
click at [219, 176] on p "Editor, wiswyg-editor-user-answer-47024816762660" at bounding box center [321, 174] width 265 height 6
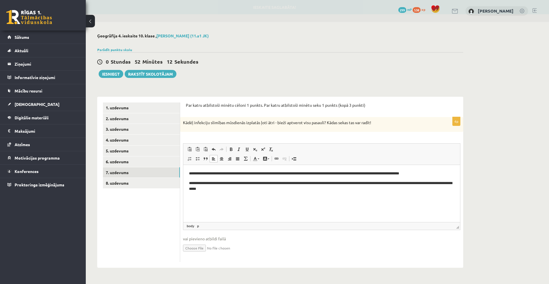
drag, startPoint x: 359, startPoint y: 184, endPoint x: 364, endPoint y: 186, distance: 5.4
click at [359, 184] on p "**********" at bounding box center [321, 186] width 265 height 12
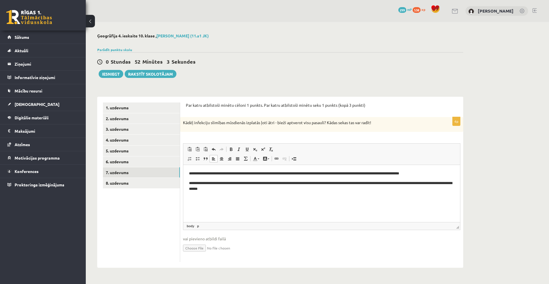
click at [242, 190] on p "**********" at bounding box center [321, 186] width 265 height 12
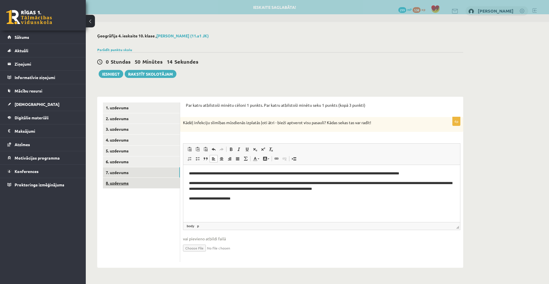
click at [119, 182] on link "8. uzdevums" at bounding box center [141, 183] width 77 height 11
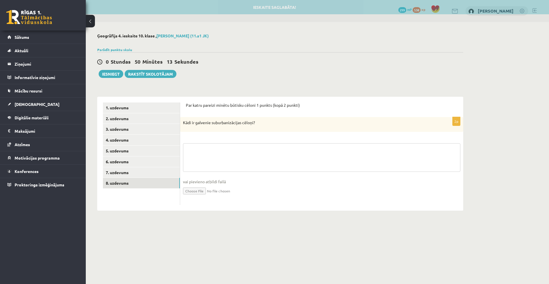
click at [235, 152] on textarea at bounding box center [321, 157] width 277 height 29
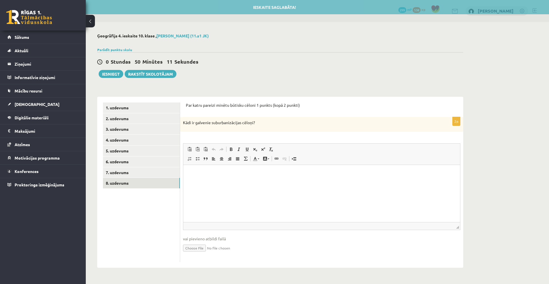
click at [211, 181] on html at bounding box center [321, 173] width 277 height 17
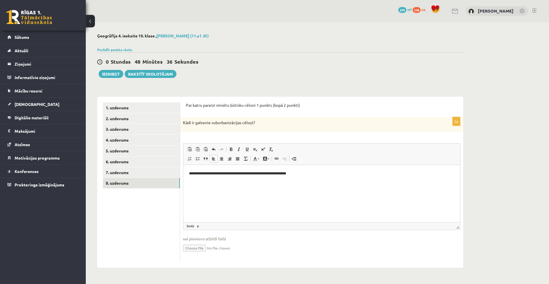
click at [252, 173] on p "**********" at bounding box center [321, 174] width 265 height 6
click at [301, 176] on html "**********" at bounding box center [321, 173] width 277 height 17
click at [242, 173] on p "**********" at bounding box center [321, 174] width 265 height 6
click at [306, 182] on html "**********" at bounding box center [321, 173] width 277 height 17
click at [111, 107] on link "1. uzdevums" at bounding box center [141, 108] width 77 height 11
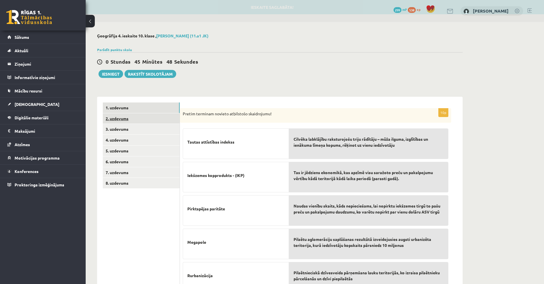
click at [121, 121] on link "2. uzdevums" at bounding box center [141, 118] width 77 height 11
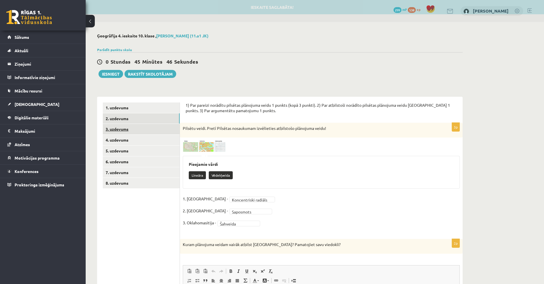
click at [133, 127] on link "3. uzdevums" at bounding box center [141, 129] width 77 height 11
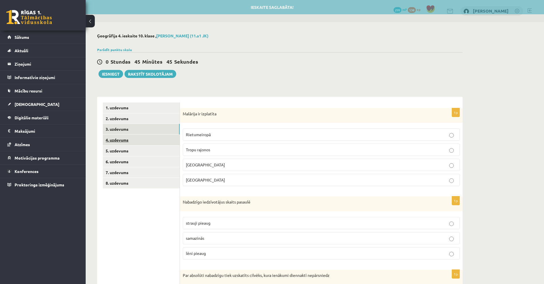
click at [145, 140] on link "4. uzdevums" at bounding box center [141, 140] width 77 height 11
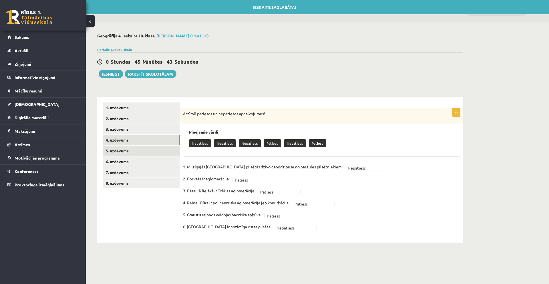
click at [144, 147] on link "5. uzdevums" at bounding box center [141, 151] width 77 height 11
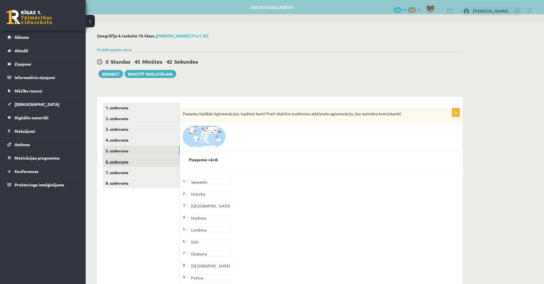
click at [145, 159] on link "6. uzdevums" at bounding box center [141, 162] width 77 height 11
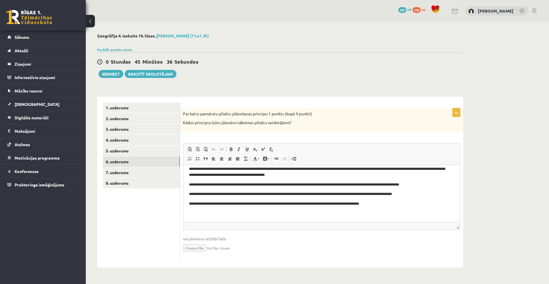
scroll to position [5, 0]
click at [169, 169] on link "7. uzdevums" at bounding box center [141, 172] width 77 height 11
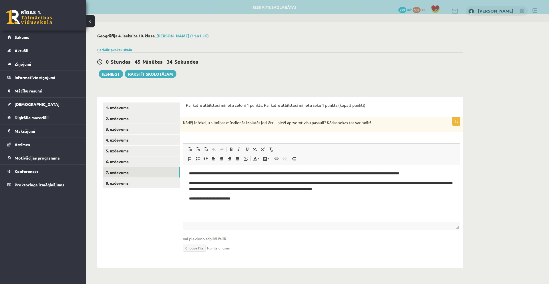
scroll to position [0, 0]
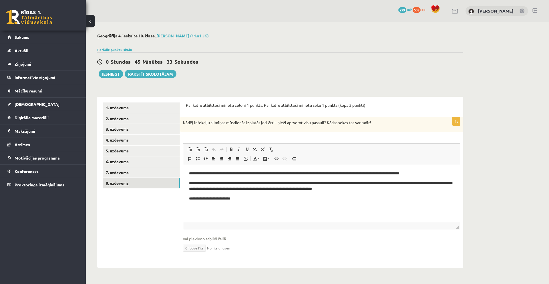
click at [162, 182] on link "8. uzdevums" at bounding box center [141, 183] width 77 height 11
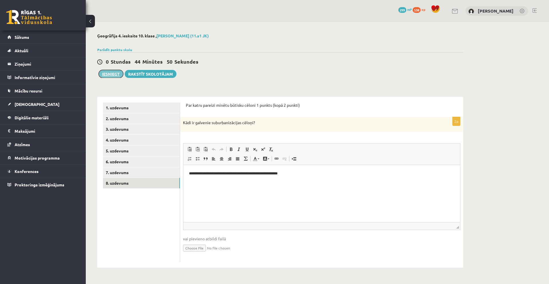
click at [113, 78] on button "Iesniegt" at bounding box center [111, 74] width 25 height 8
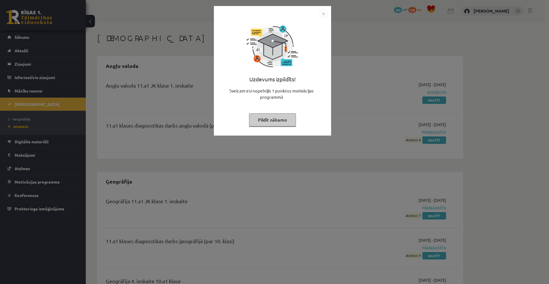
click at [265, 120] on button "Pildīt nākamo" at bounding box center [272, 119] width 47 height 13
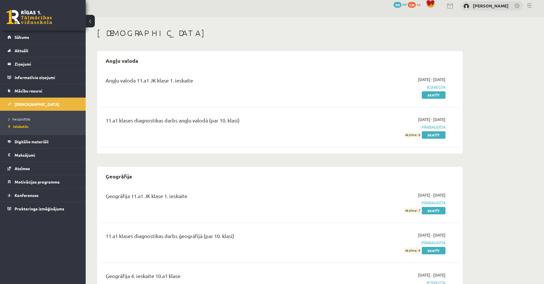
scroll to position [10, 0]
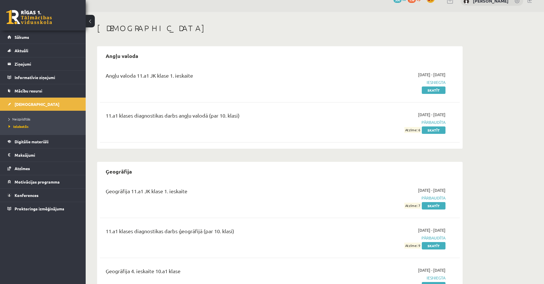
click at [20, 24] on div "0 Dāvanas 300 mP 538 xp" at bounding box center [43, 15] width 86 height 31
click at [30, 19] on link at bounding box center [29, 17] width 46 height 14
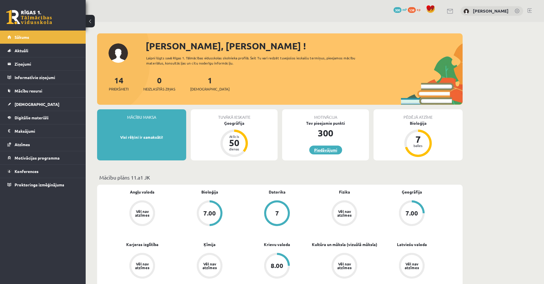
click at [332, 150] on link "Piedāvājumi" at bounding box center [326, 150] width 33 height 9
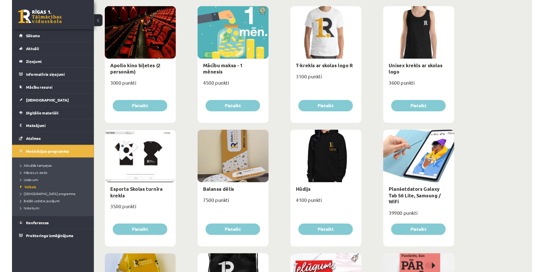
scroll to position [143, 0]
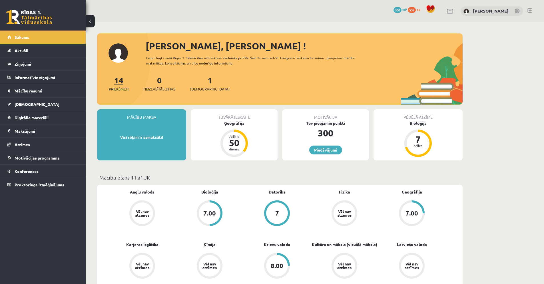
click at [123, 81] on link "14 Priekšmeti" at bounding box center [119, 83] width 20 height 17
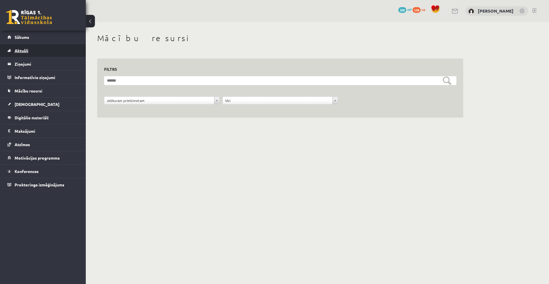
click at [41, 50] on link "Aktuāli" at bounding box center [42, 50] width 71 height 13
